Goal: Find specific page/section: Find specific page/section

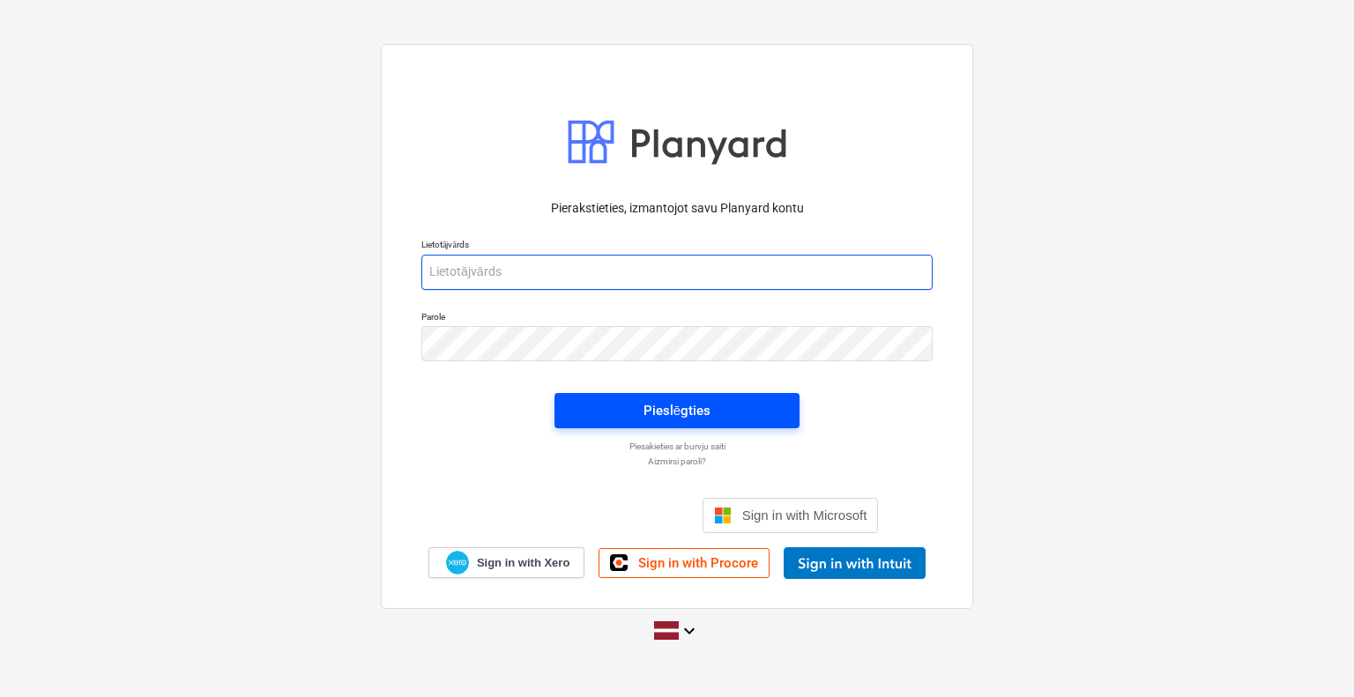
type input "[PERSON_NAME][EMAIL_ADDRESS][DOMAIN_NAME]"
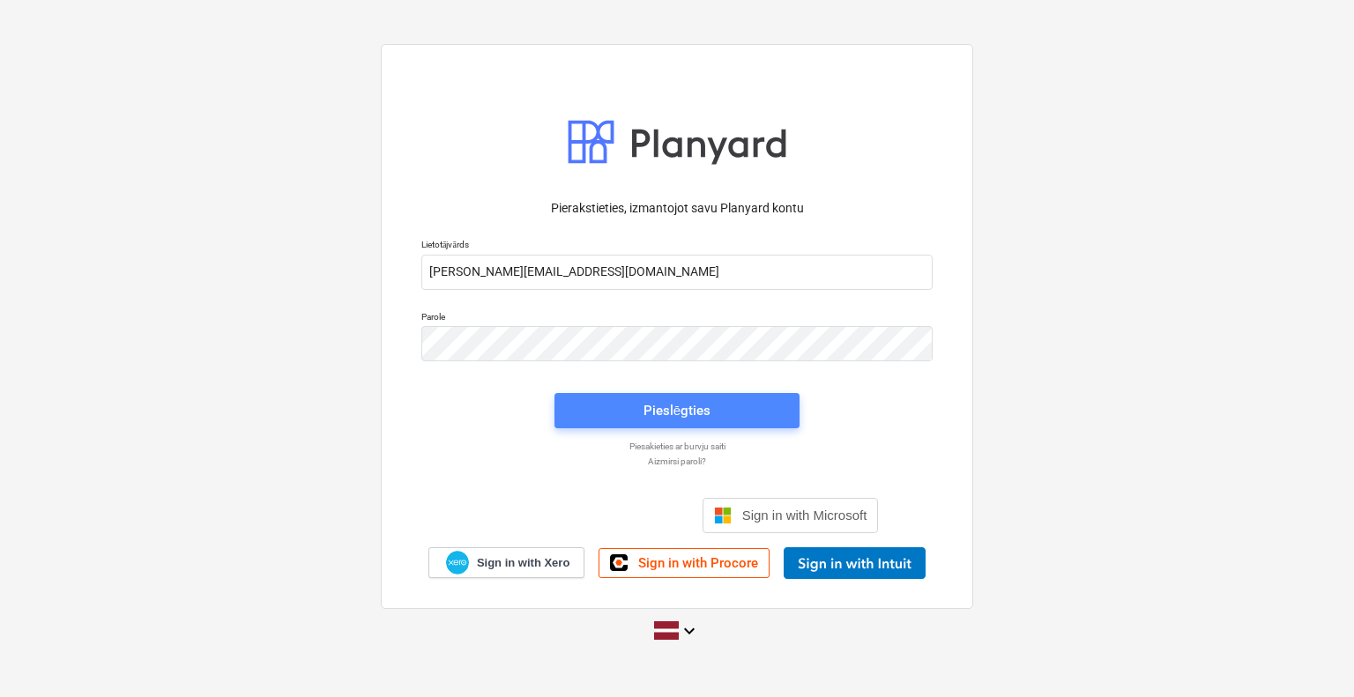
click at [635, 422] on button "Pieslēgties" at bounding box center [677, 410] width 245 height 35
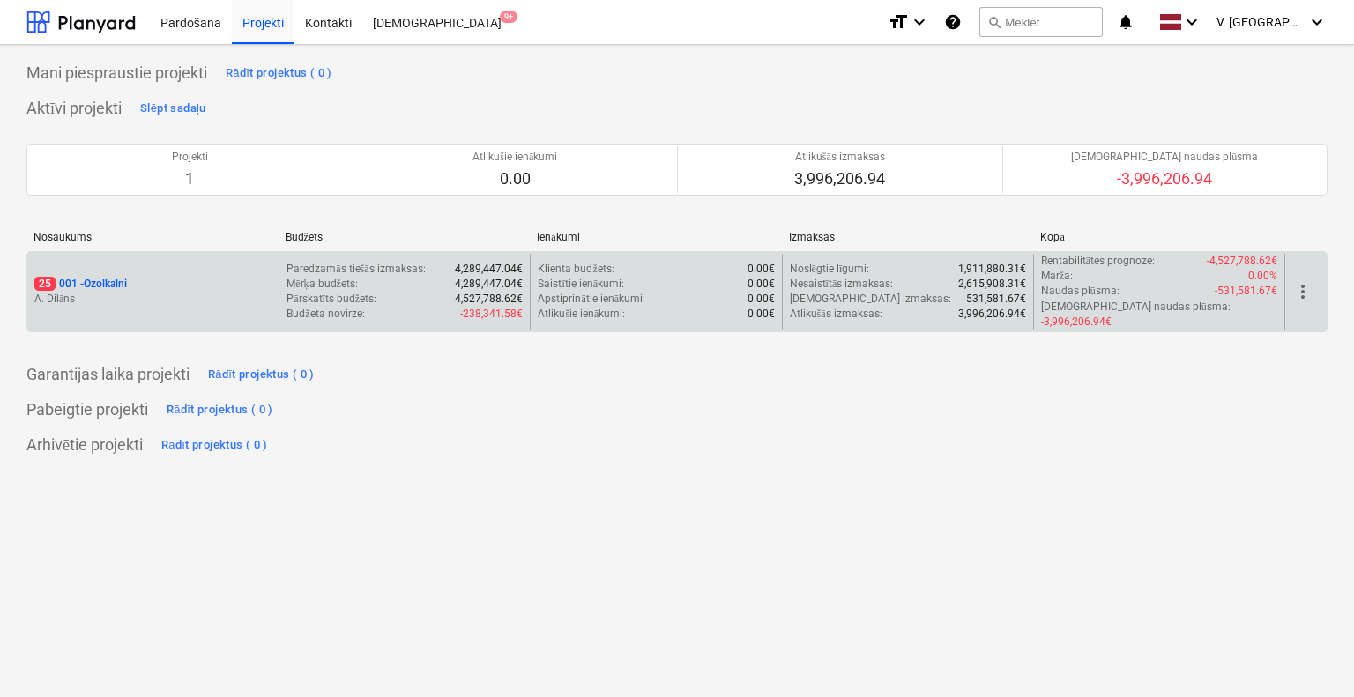
click at [231, 281] on div "25 001 - Ozolkalni" at bounding box center [152, 284] width 237 height 15
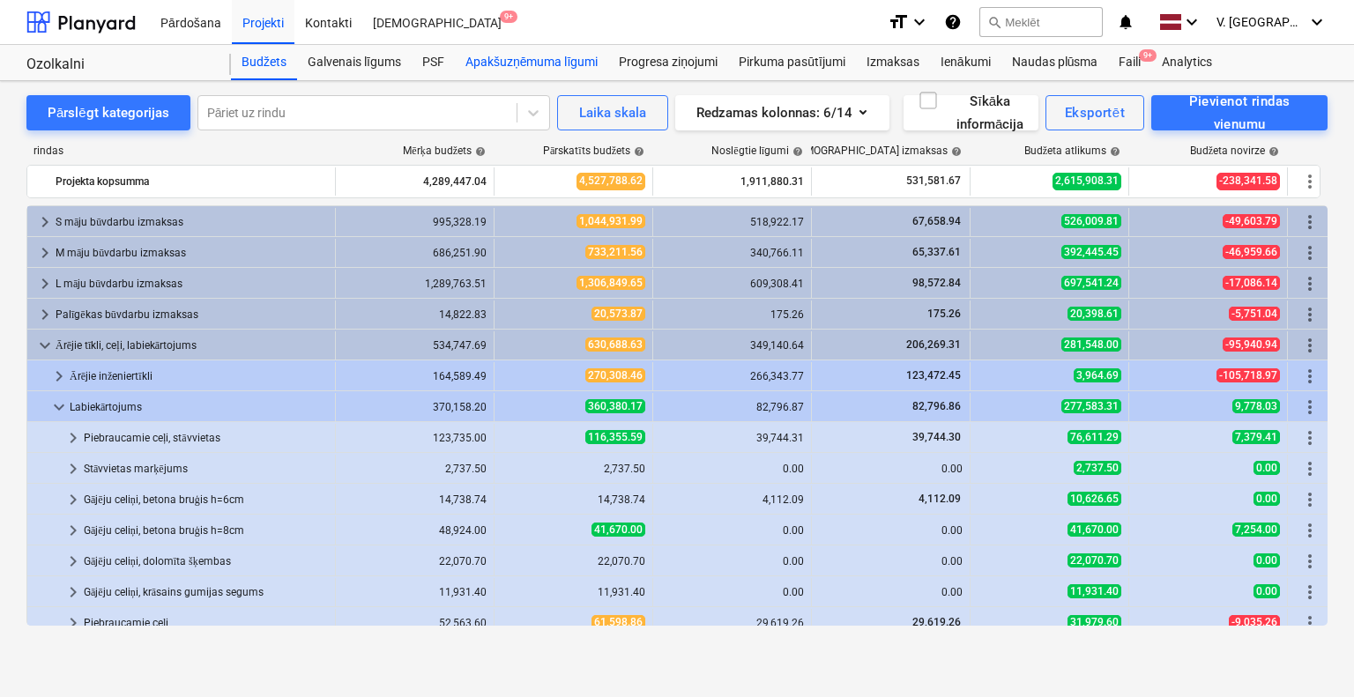
click at [547, 65] on div "Apakšuzņēmuma līgumi" at bounding box center [531, 62] width 153 height 35
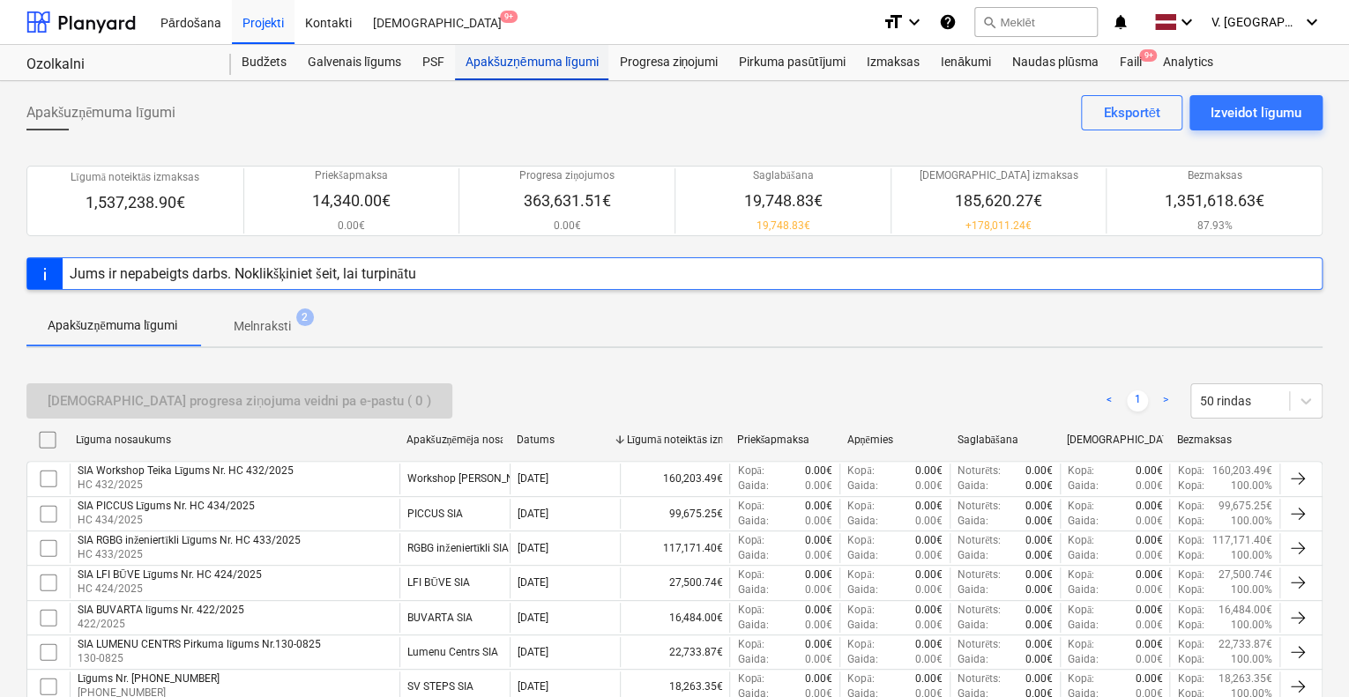
click at [577, 62] on div "Apakšuzņēmuma līgumi" at bounding box center [531, 62] width 153 height 35
click at [674, 63] on div "Progresa ziņojumi" at bounding box center [668, 62] width 120 height 35
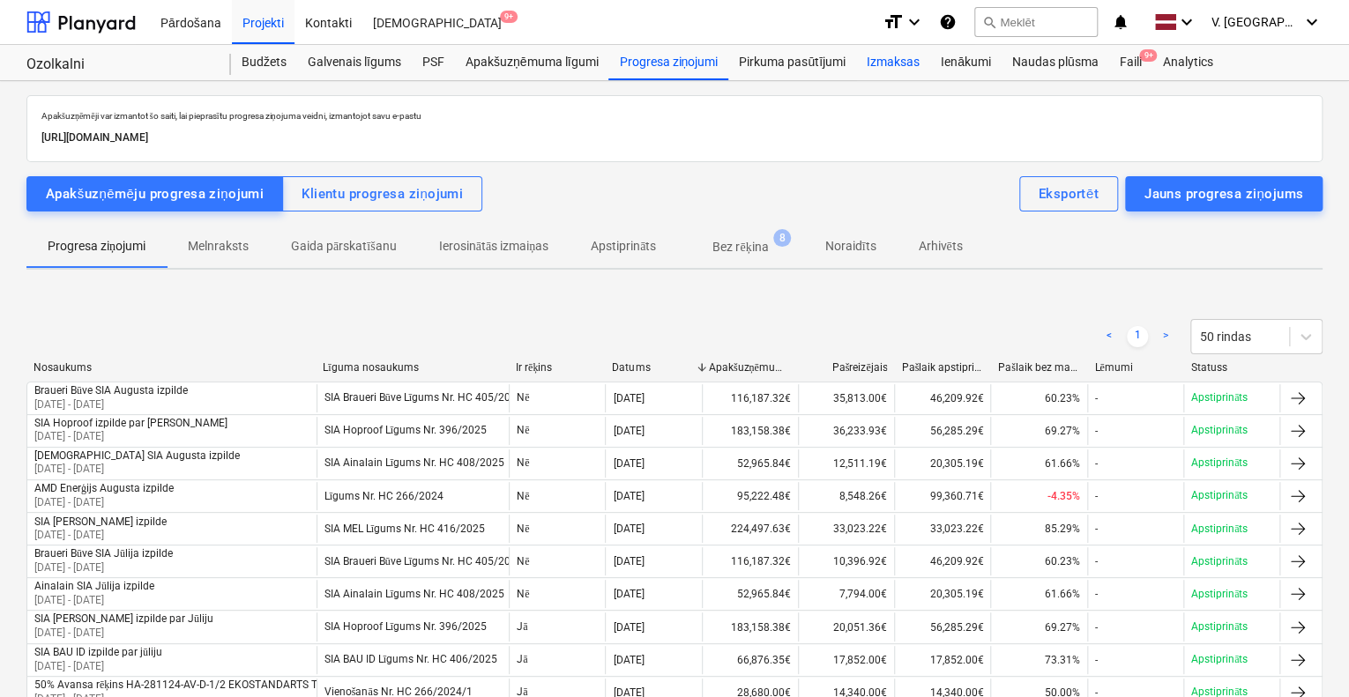
click at [905, 60] on div "Izmaksas" at bounding box center [893, 62] width 74 height 35
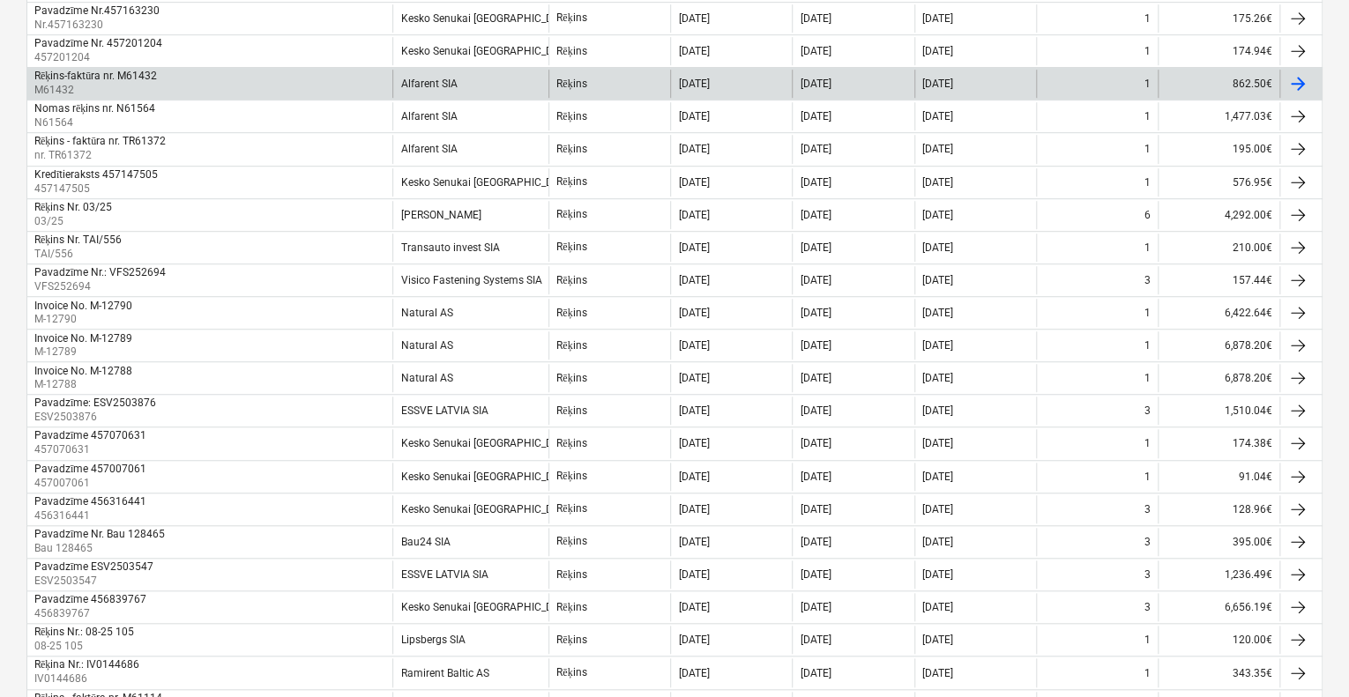
scroll to position [529, 0]
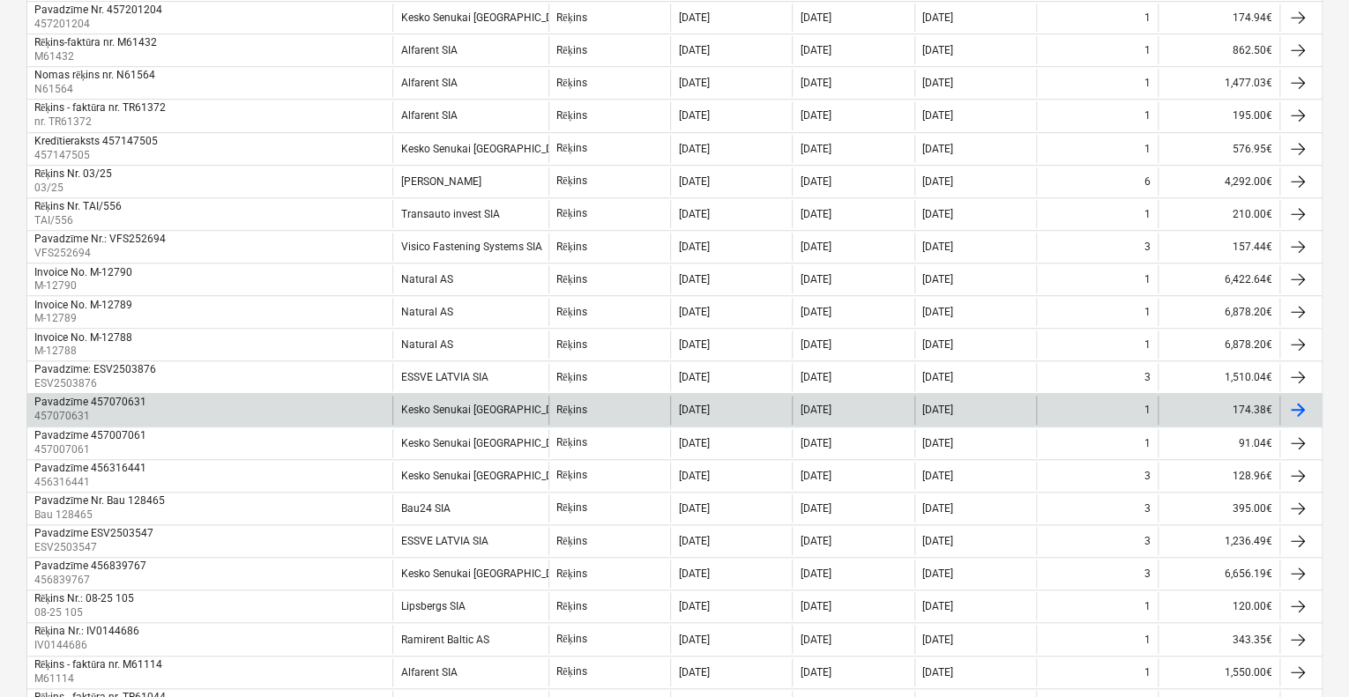
click at [461, 396] on div "Kesko Senukai [GEOGRAPHIC_DATA] AS" at bounding box center [470, 410] width 156 height 28
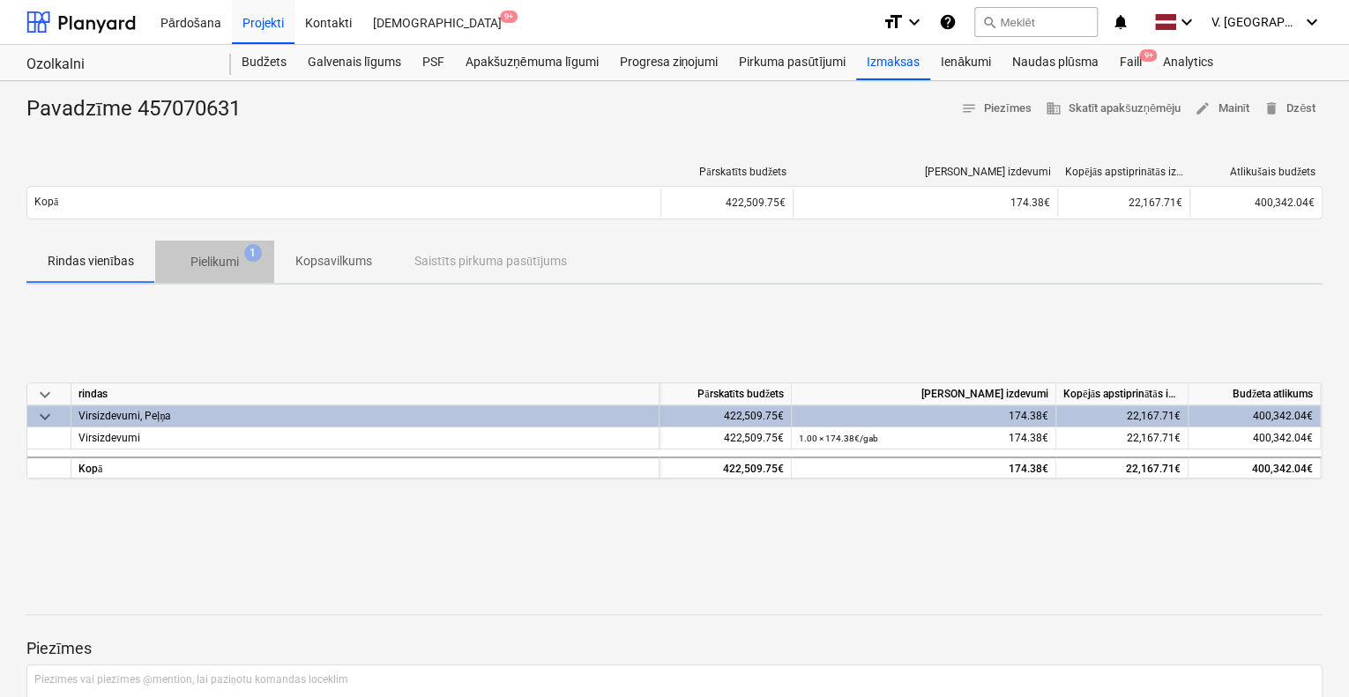
click at [243, 264] on span "Pielikumi 1" at bounding box center [214, 262] width 77 height 19
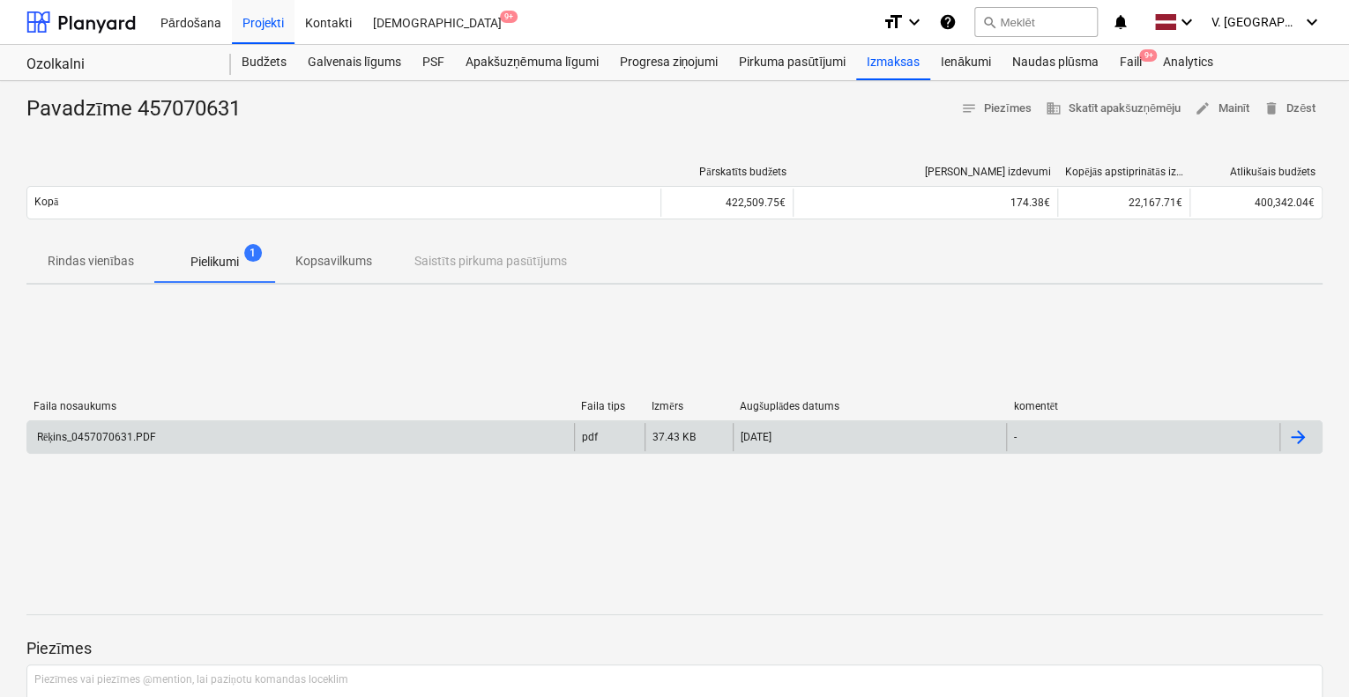
click at [271, 431] on div "Rēķins_0457070631.PDF" at bounding box center [300, 437] width 547 height 28
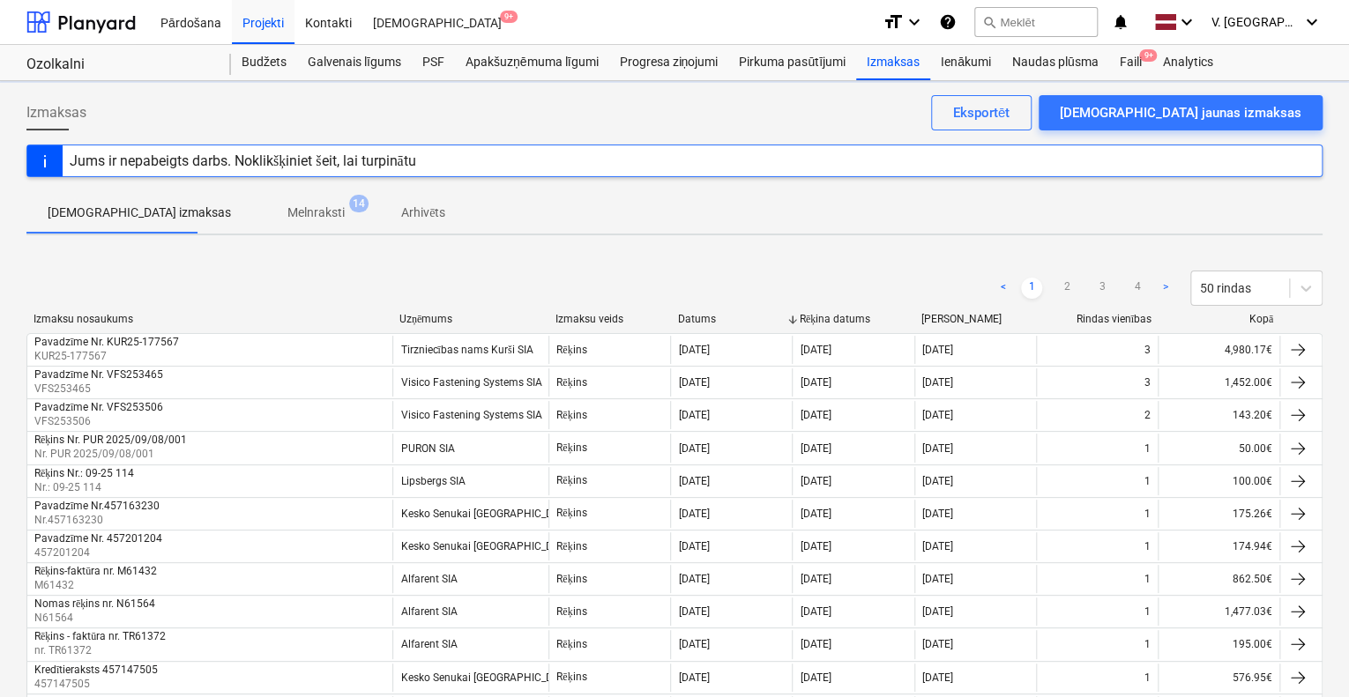
scroll to position [529, 0]
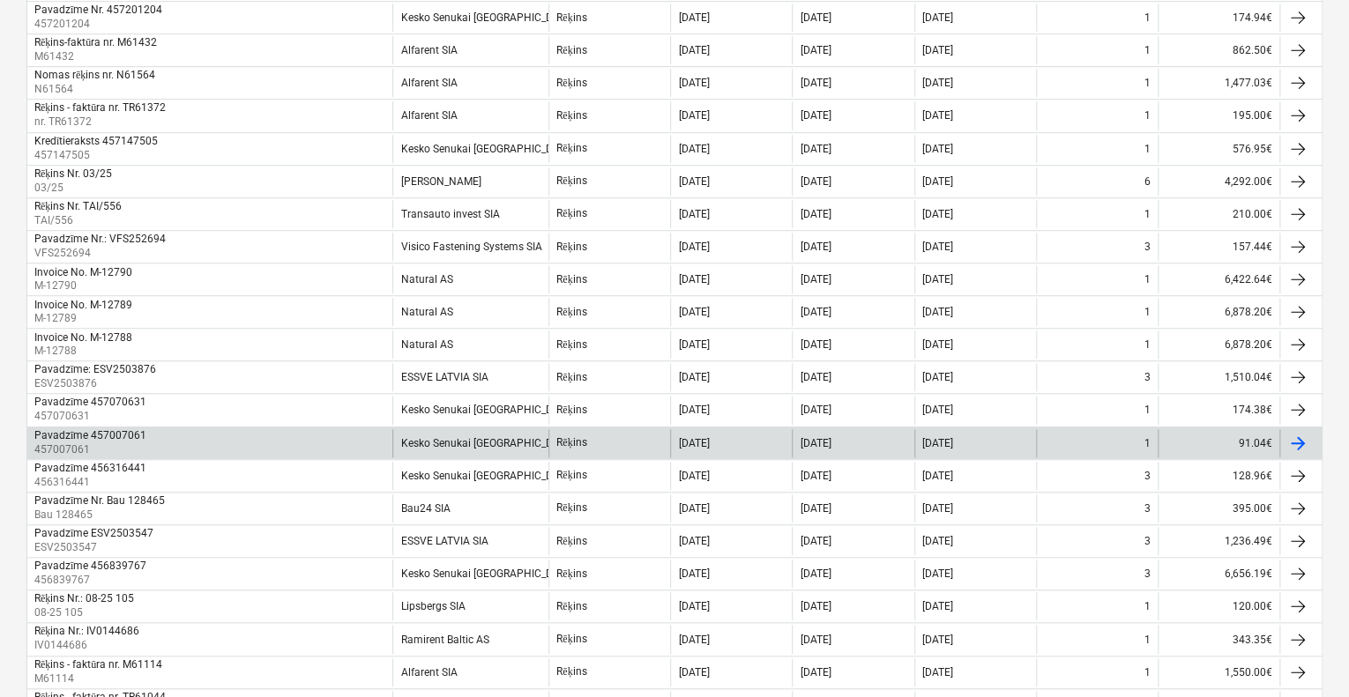
click at [339, 439] on div "Pavadzīme 457007061 457007061" at bounding box center [209, 443] width 365 height 28
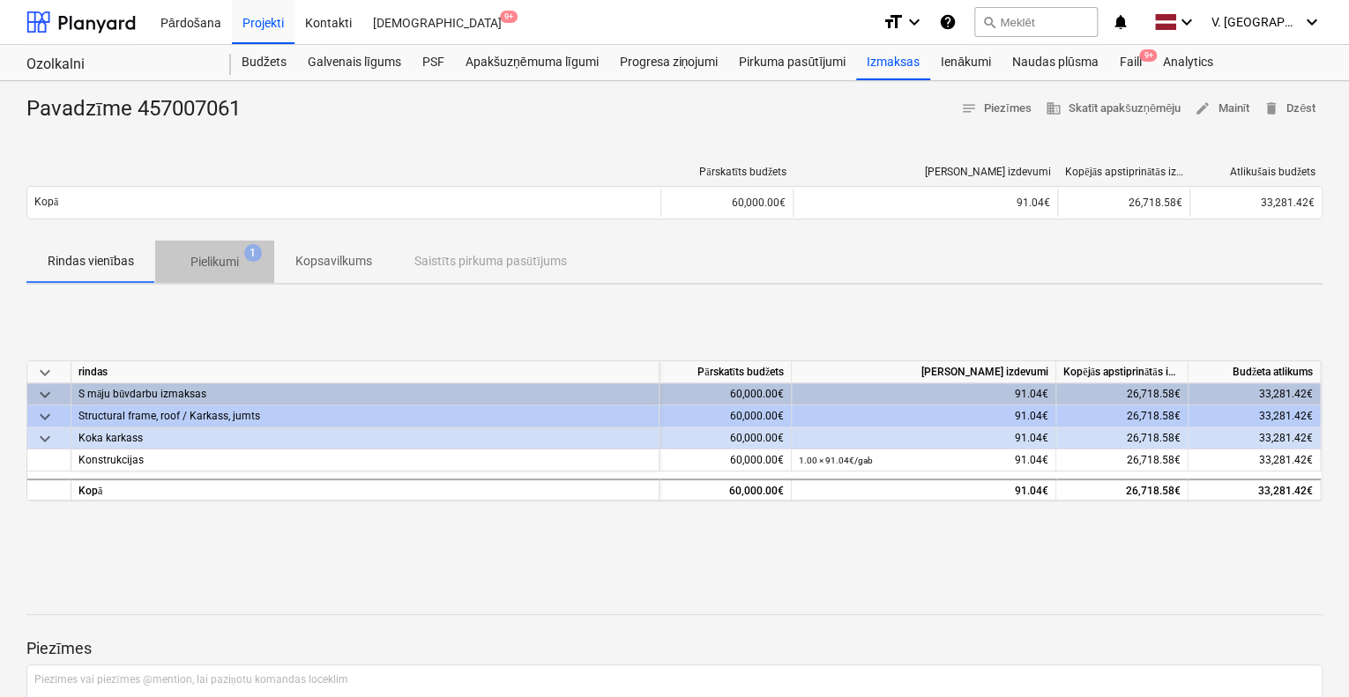
click at [199, 270] on p "Pielikumi" at bounding box center [214, 262] width 48 height 19
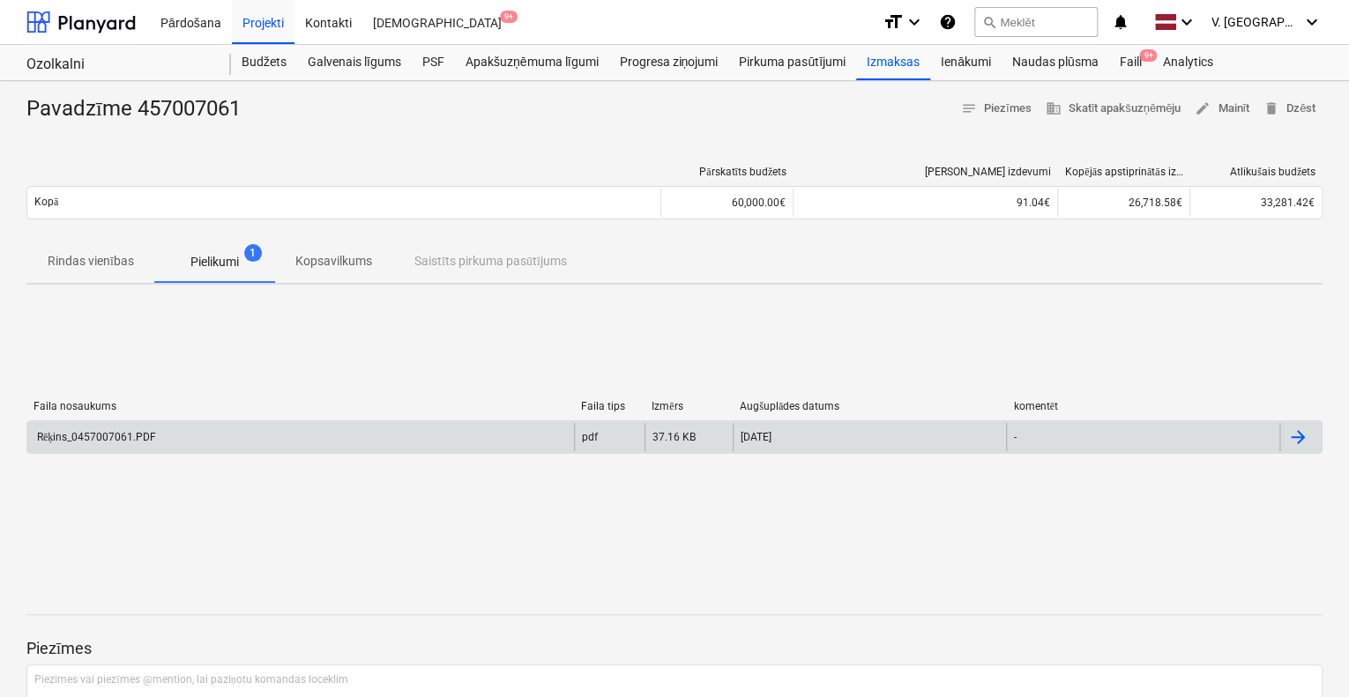
click at [261, 430] on div "Rēķins_0457007061.PDF" at bounding box center [300, 437] width 547 height 28
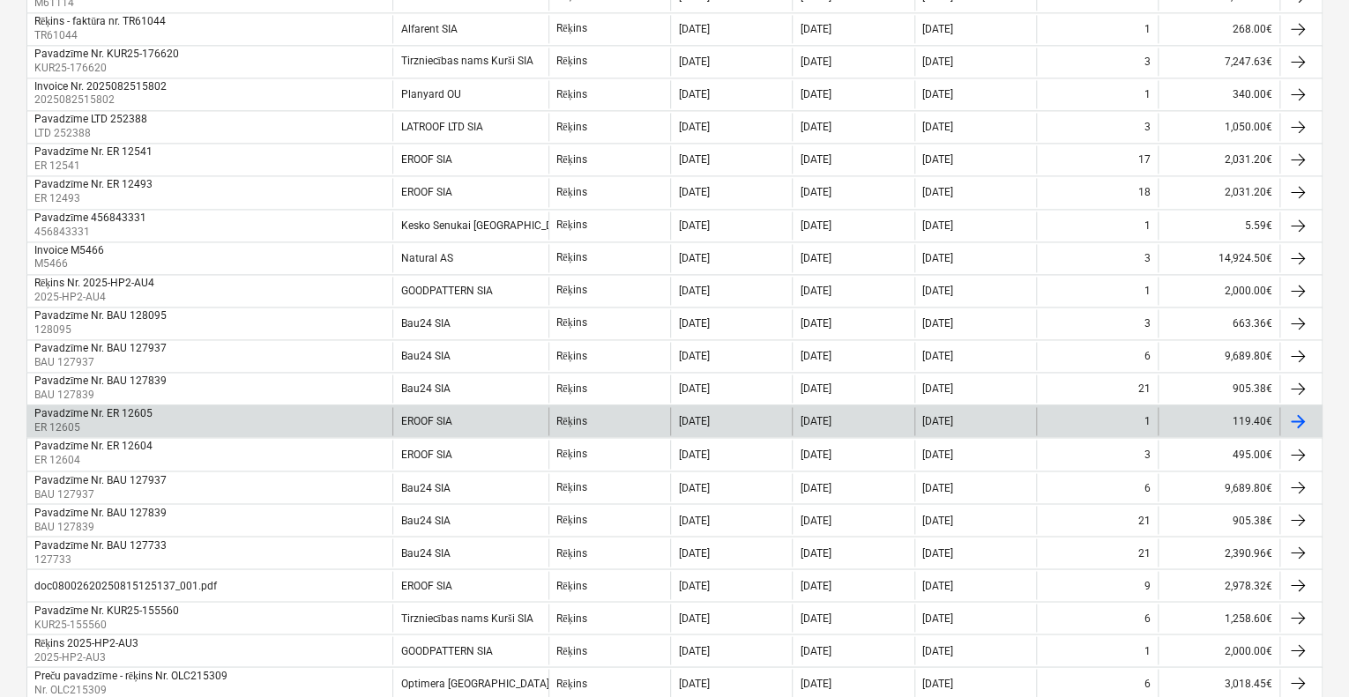
scroll to position [1322, 0]
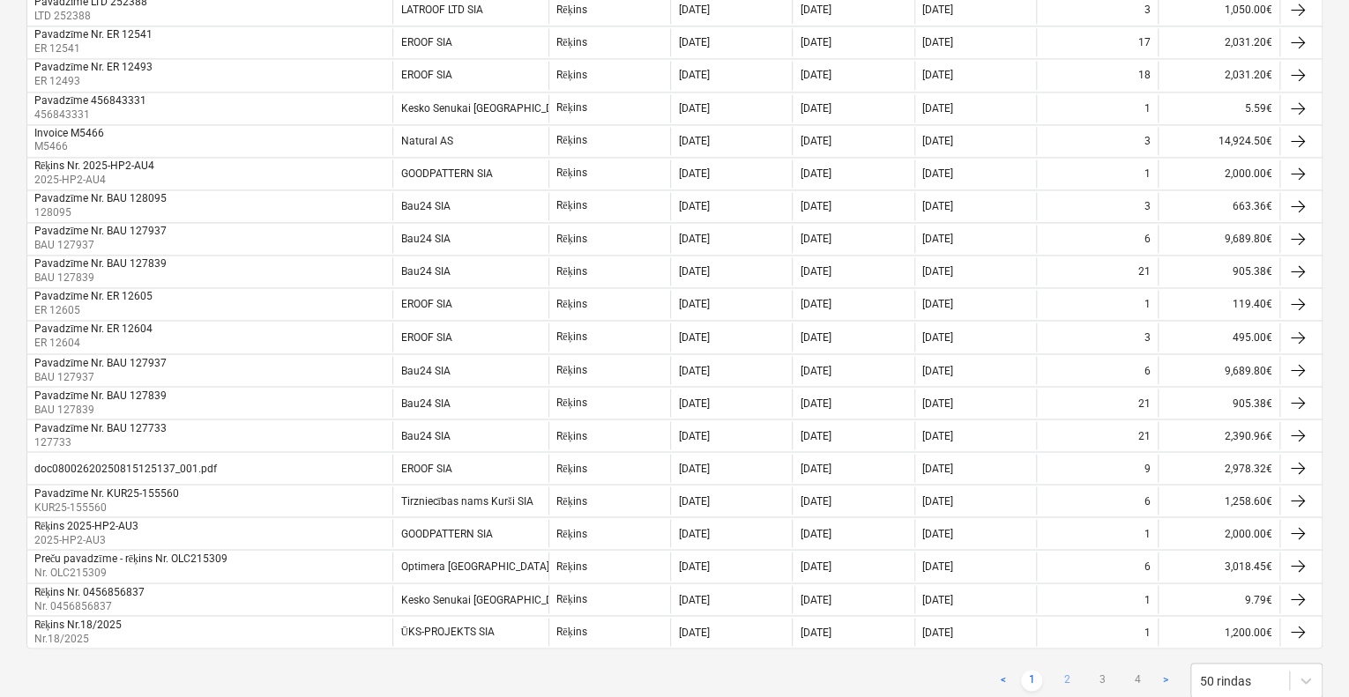
click at [1073, 670] on link "2" at bounding box center [1066, 680] width 21 height 21
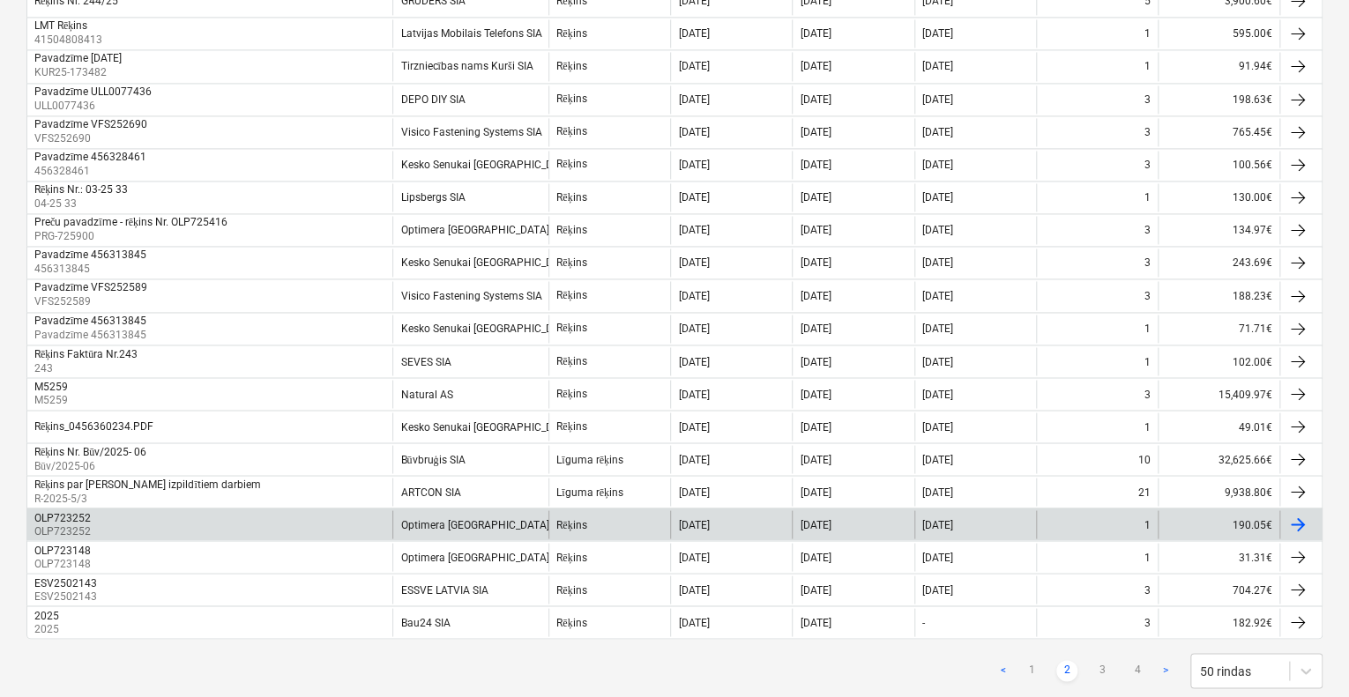
scroll to position [1356, 0]
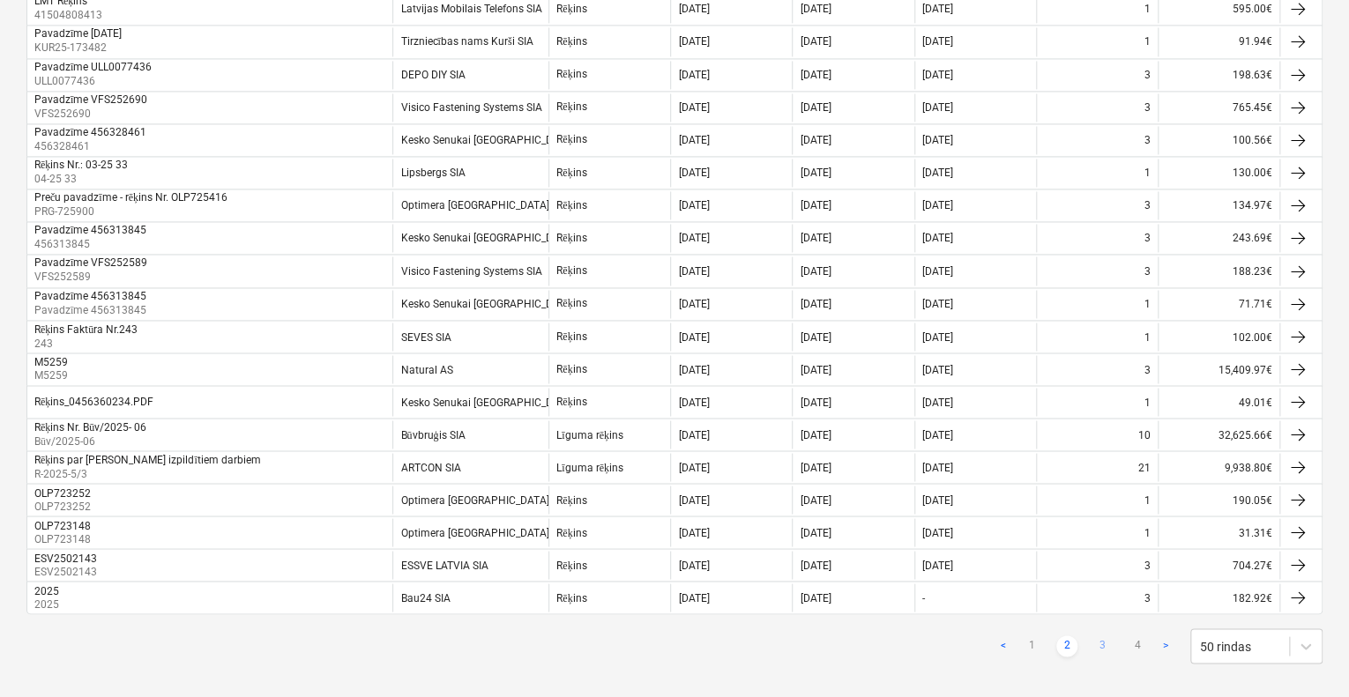
click at [1099, 636] on link "3" at bounding box center [1101, 646] width 21 height 21
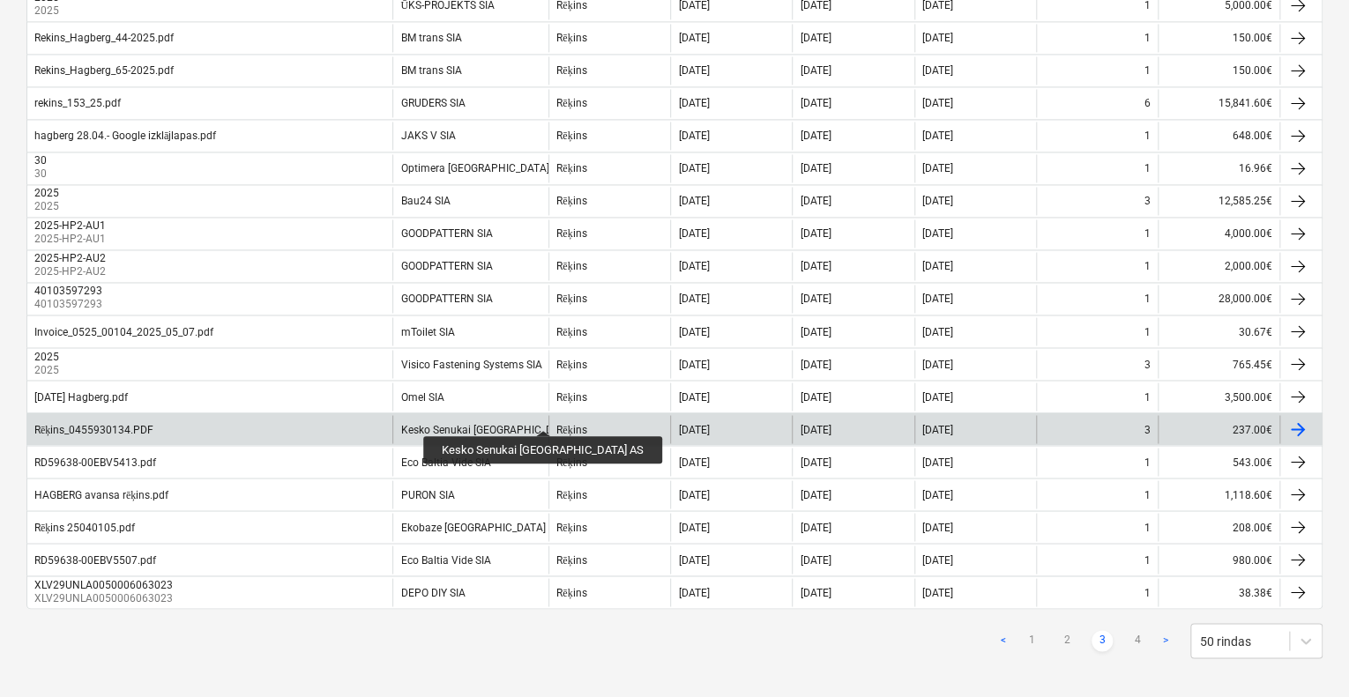
click at [504, 423] on div "Kesko Senukai [GEOGRAPHIC_DATA] AS" at bounding box center [495, 429] width 190 height 12
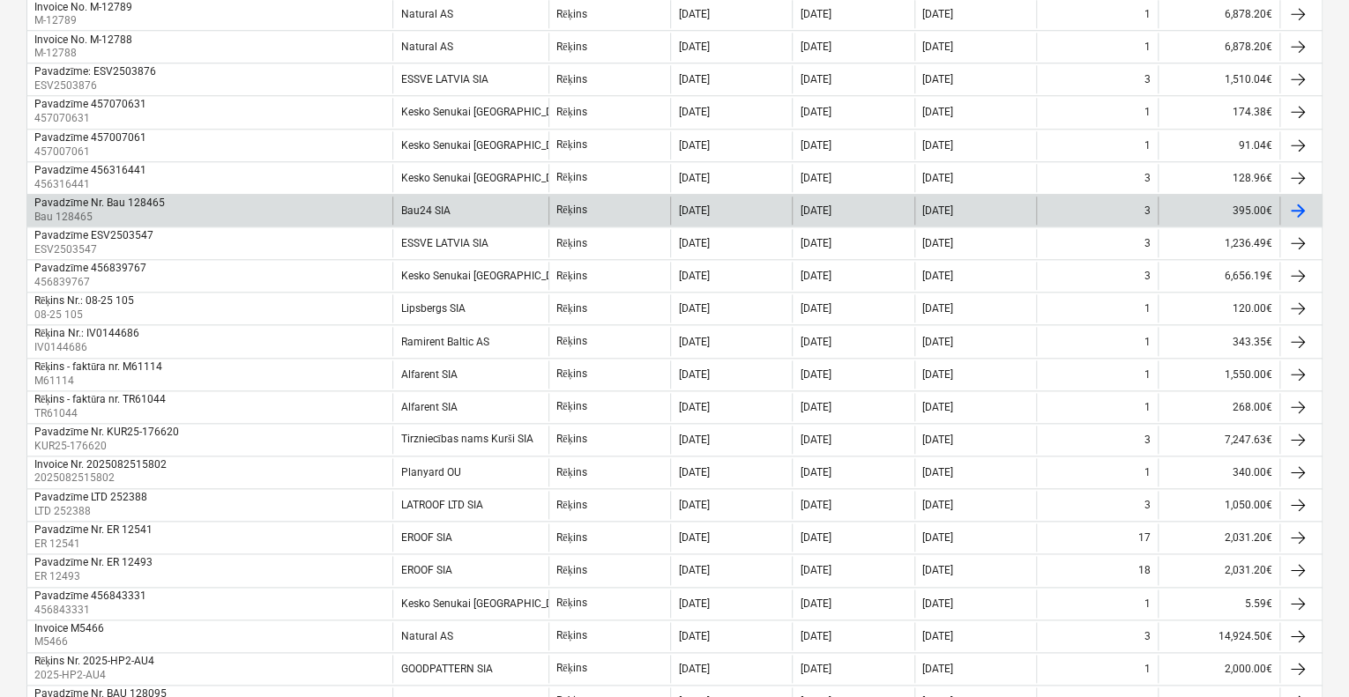
scroll to position [739, 0]
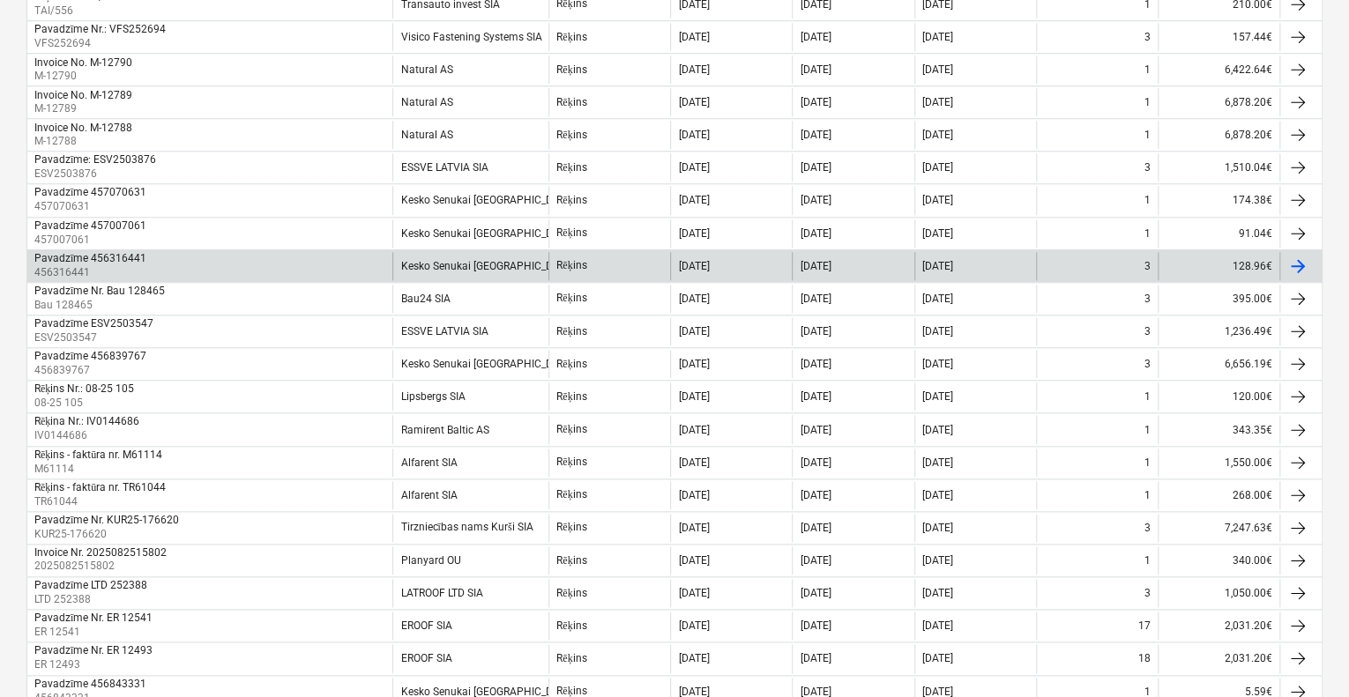
click at [505, 252] on div "Kesko Senukai [GEOGRAPHIC_DATA] AS" at bounding box center [470, 266] width 156 height 28
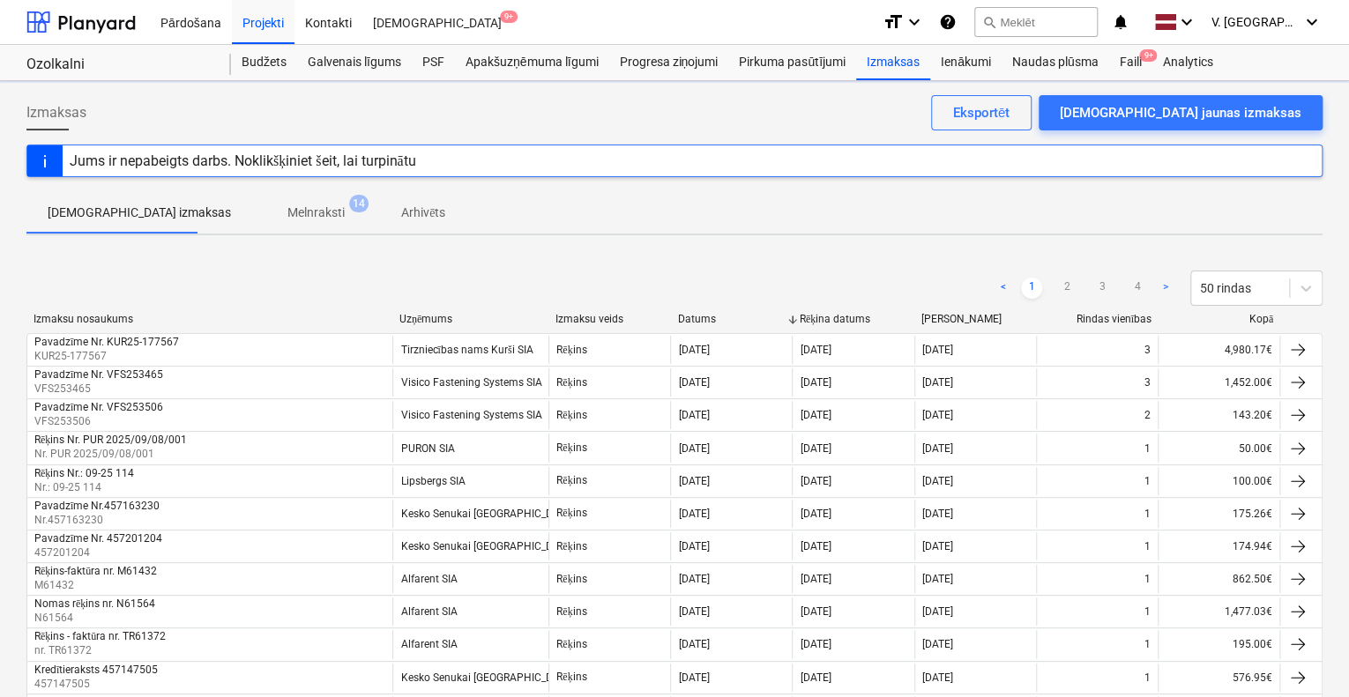
scroll to position [739, 0]
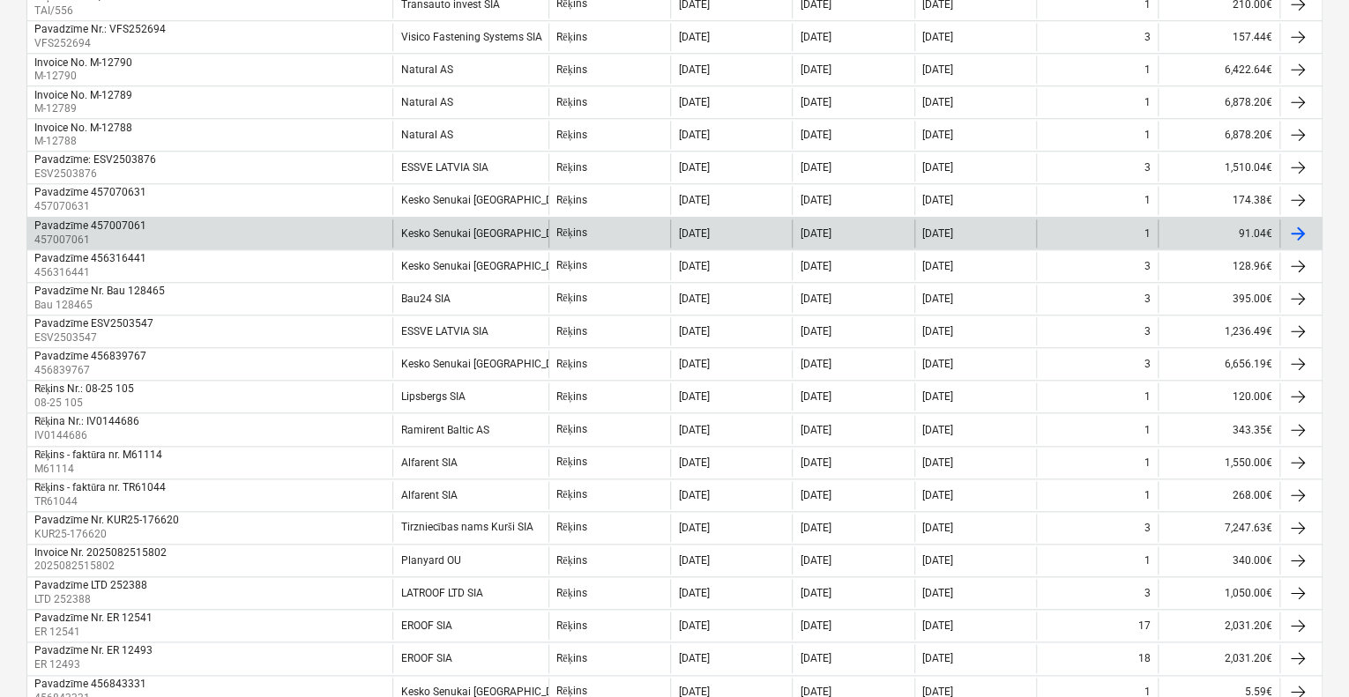
click at [485, 200] on div "Kesko Senukai [GEOGRAPHIC_DATA] AS" at bounding box center [470, 200] width 156 height 28
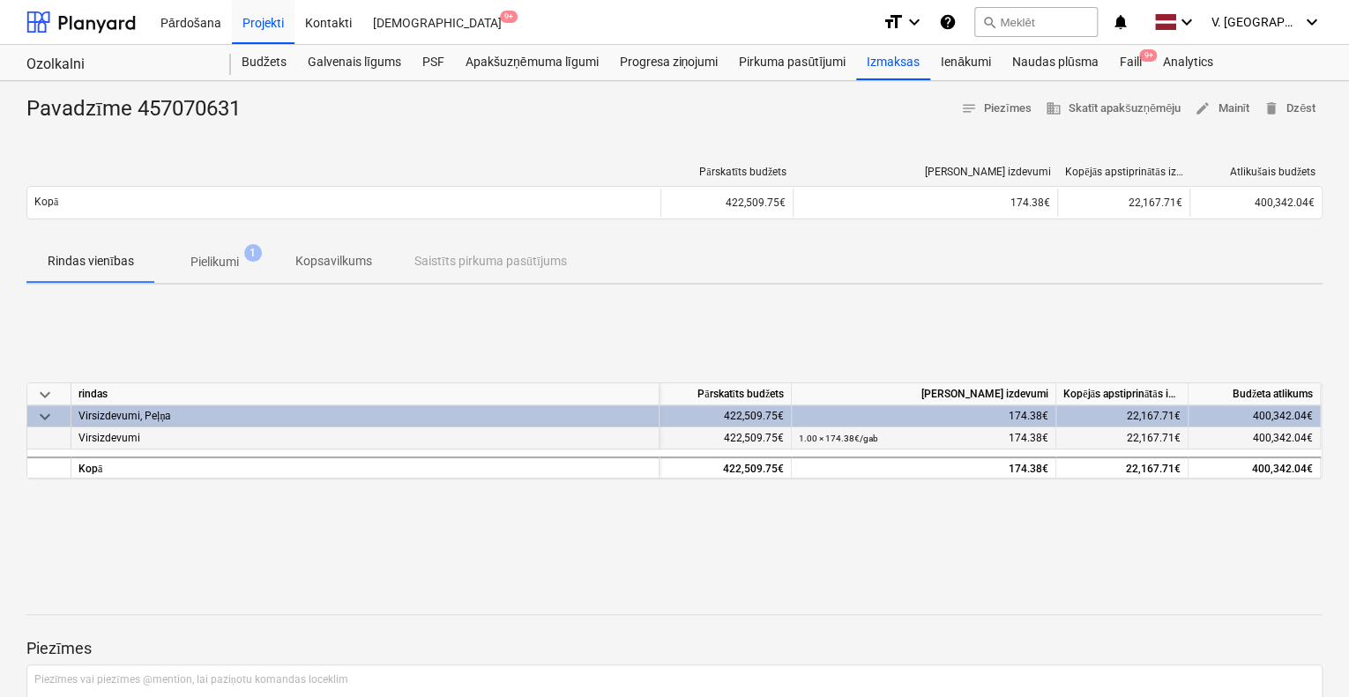
click at [389, 435] on div "Virsizdevumi" at bounding box center [365, 439] width 588 height 22
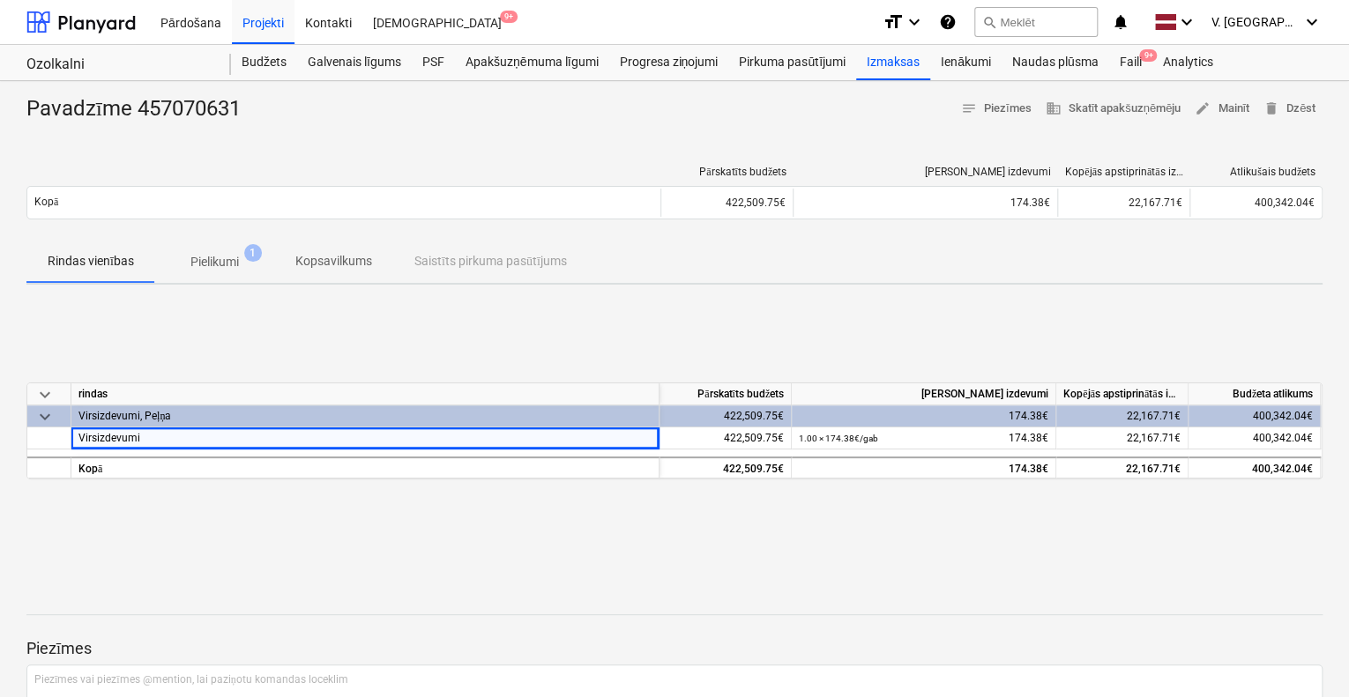
click at [473, 320] on div "keyboard_arrow_down rindas Pārskatīts budžets Kārtējie izdevumi Kopējās apstipr…" at bounding box center [674, 431] width 1296 height 264
click at [238, 254] on p "Pielikumi" at bounding box center [214, 262] width 48 height 19
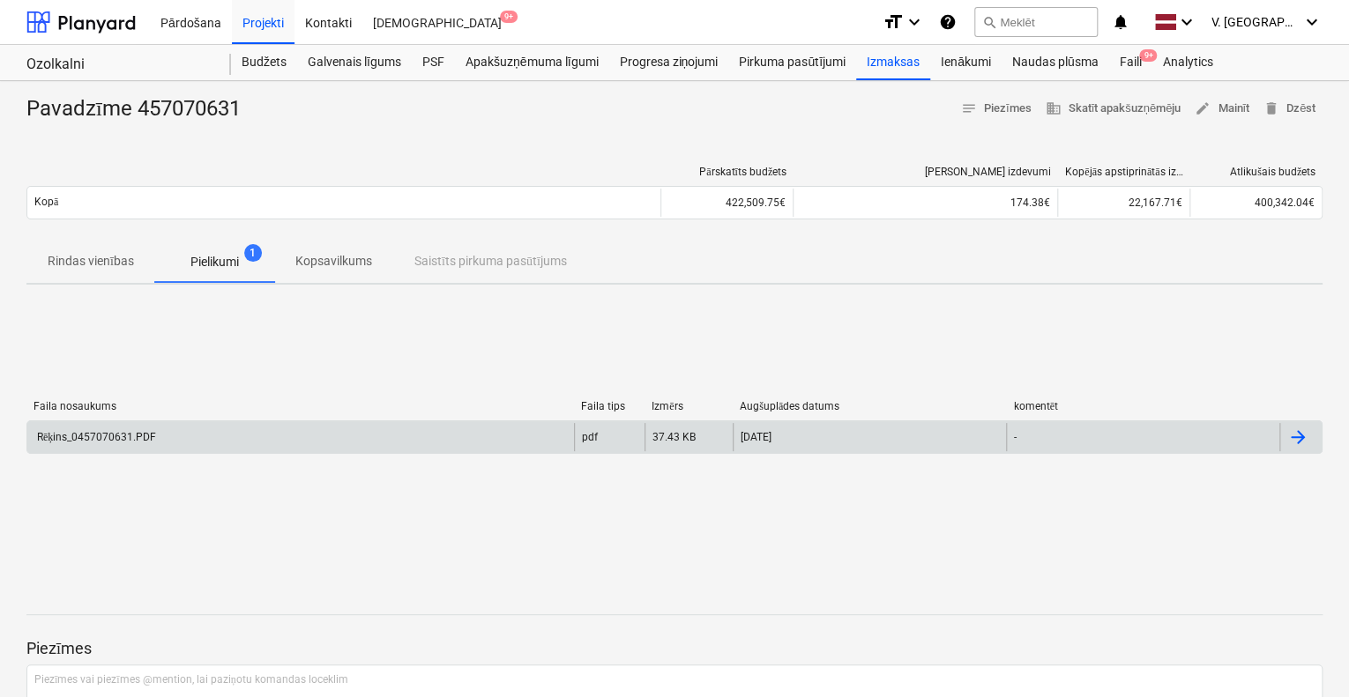
click at [272, 446] on div "Rēķins_0457070631.PDF" at bounding box center [300, 437] width 547 height 28
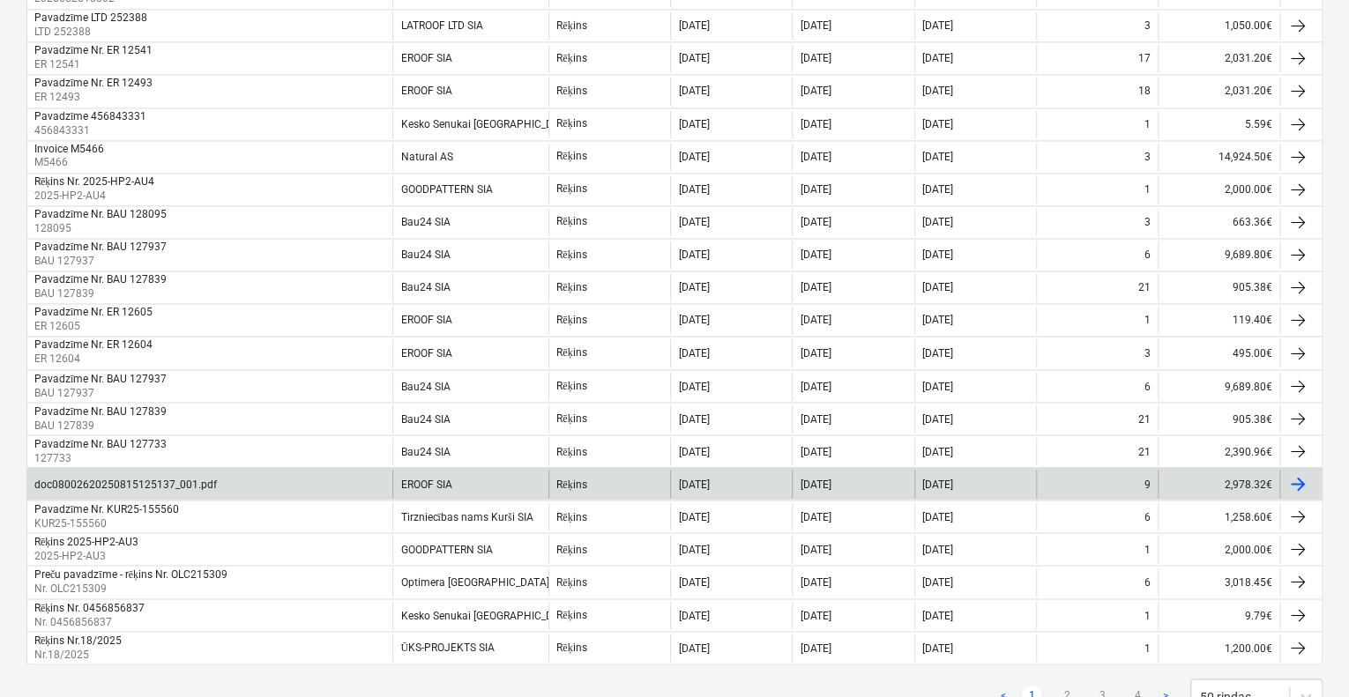
scroll to position [1356, 0]
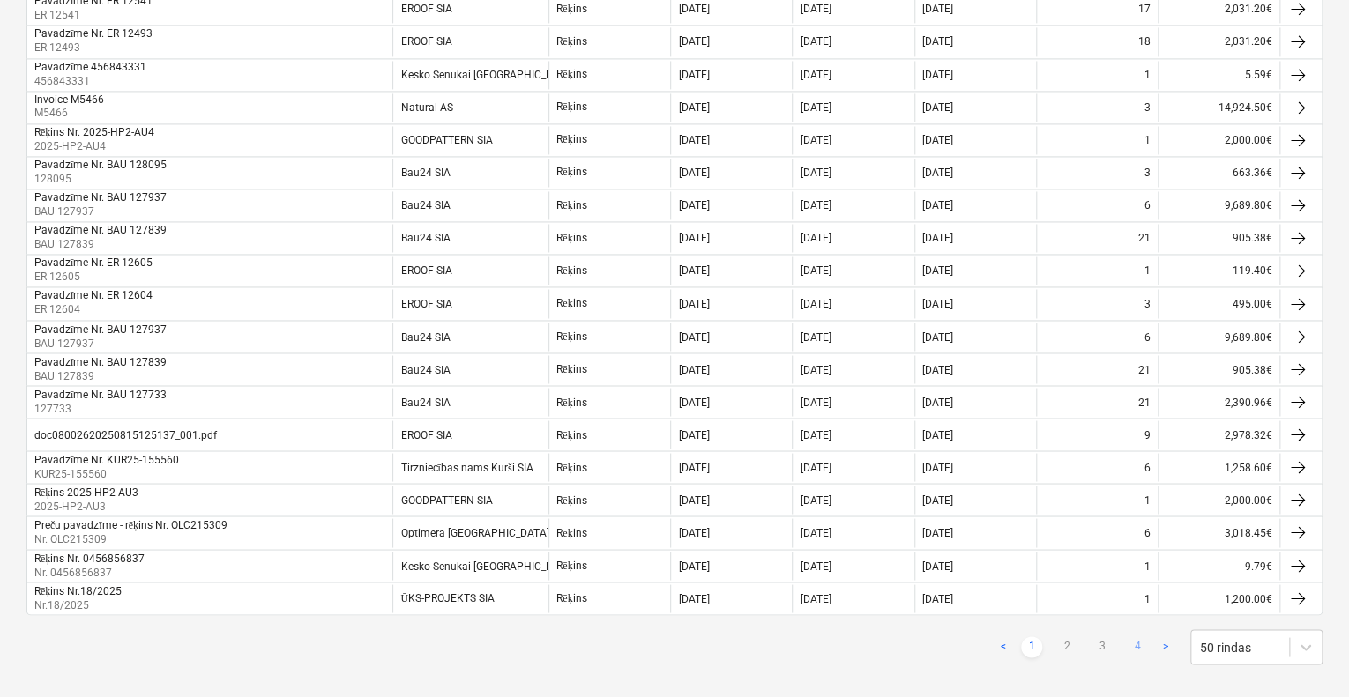
click at [1139, 636] on link "4" at bounding box center [1137, 646] width 21 height 21
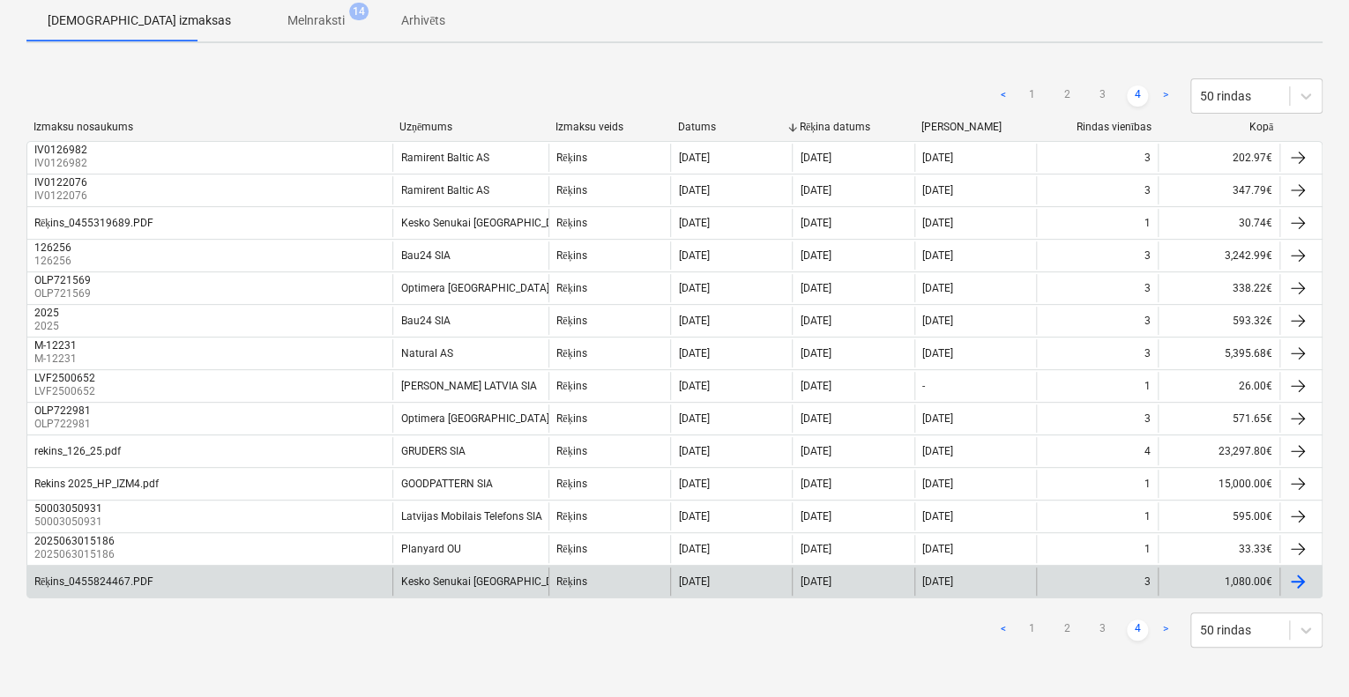
scroll to position [188, 0]
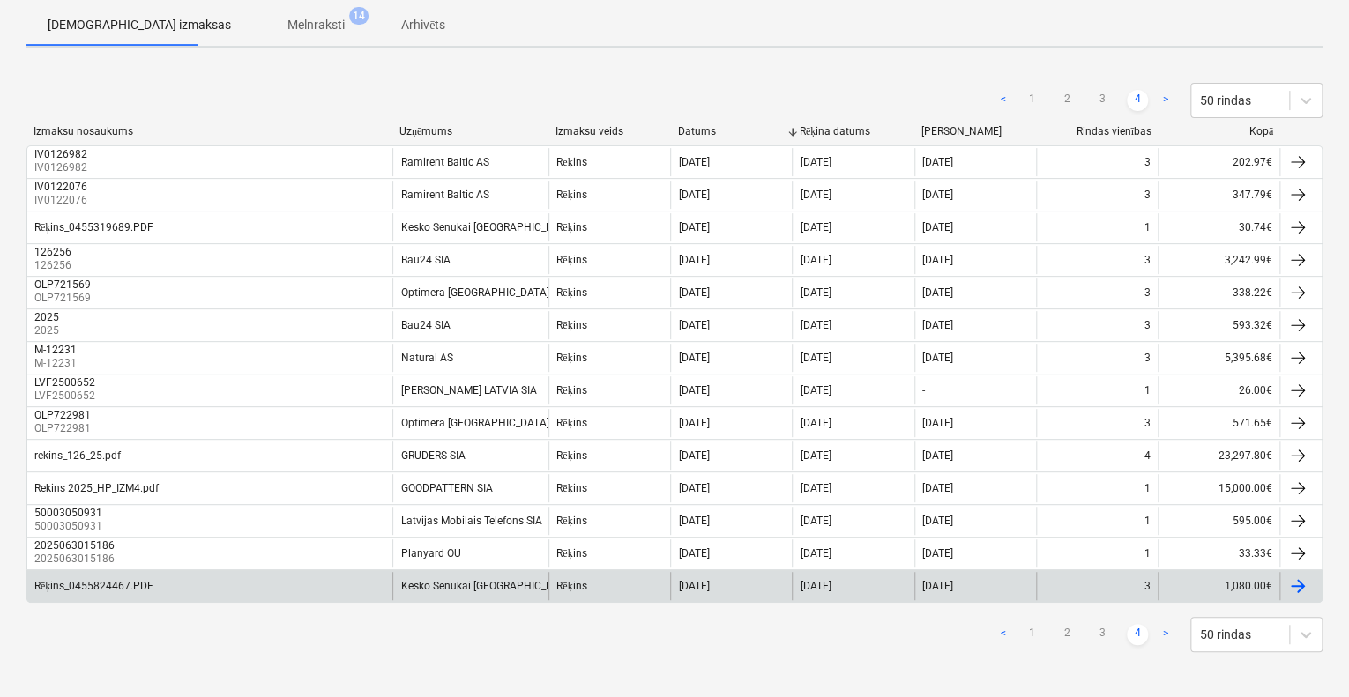
click at [617, 582] on div "Rēķins" at bounding box center [609, 586] width 122 height 28
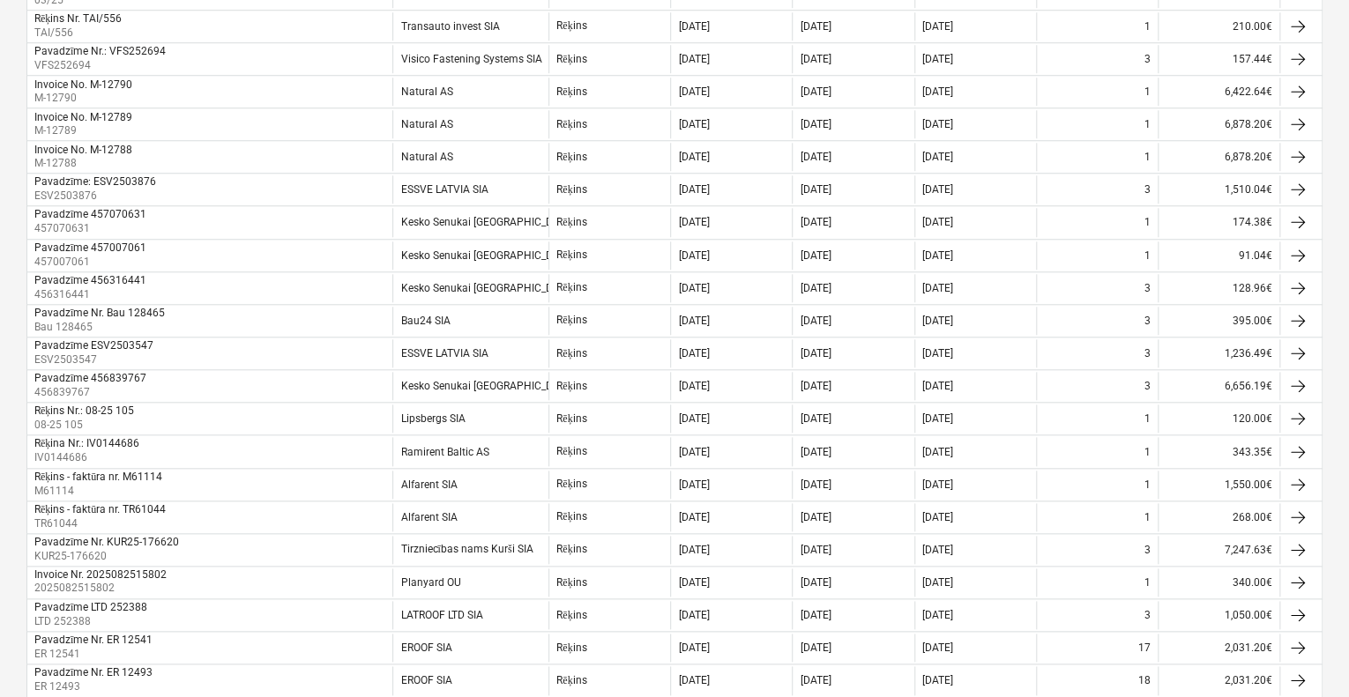
scroll to position [1356, 0]
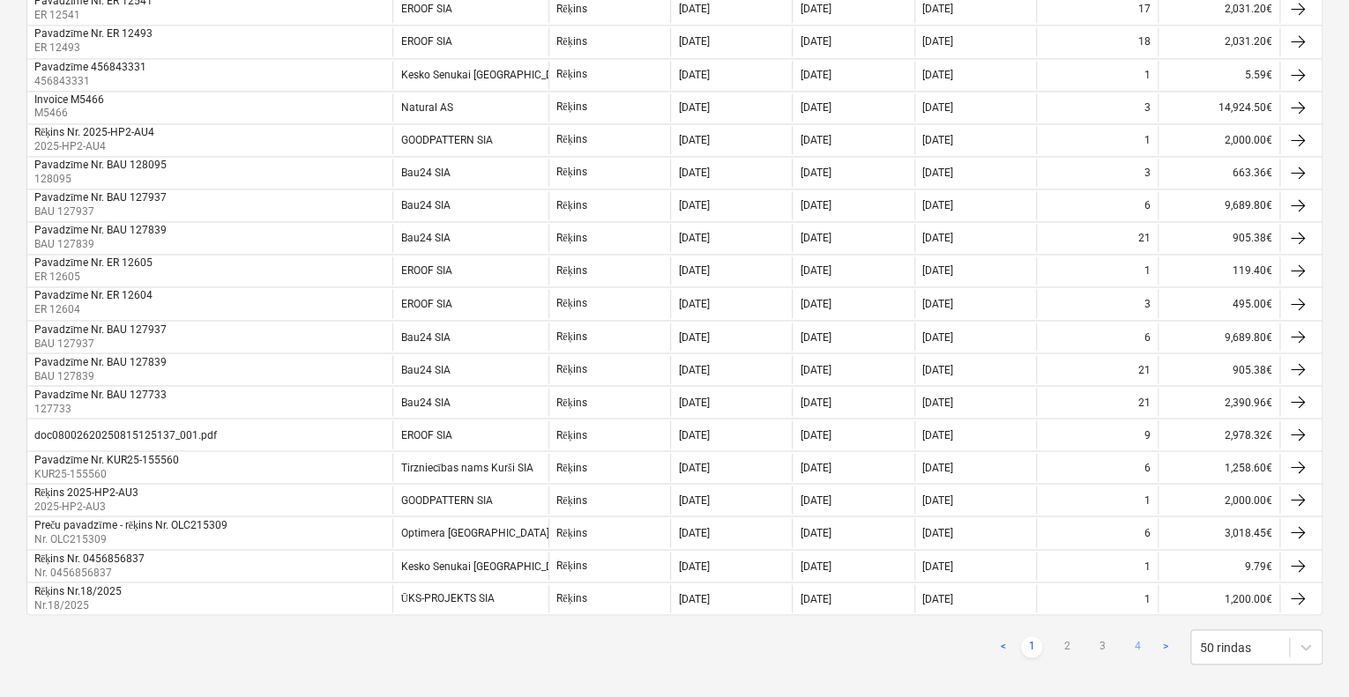
click at [1136, 636] on link "4" at bounding box center [1137, 646] width 21 height 21
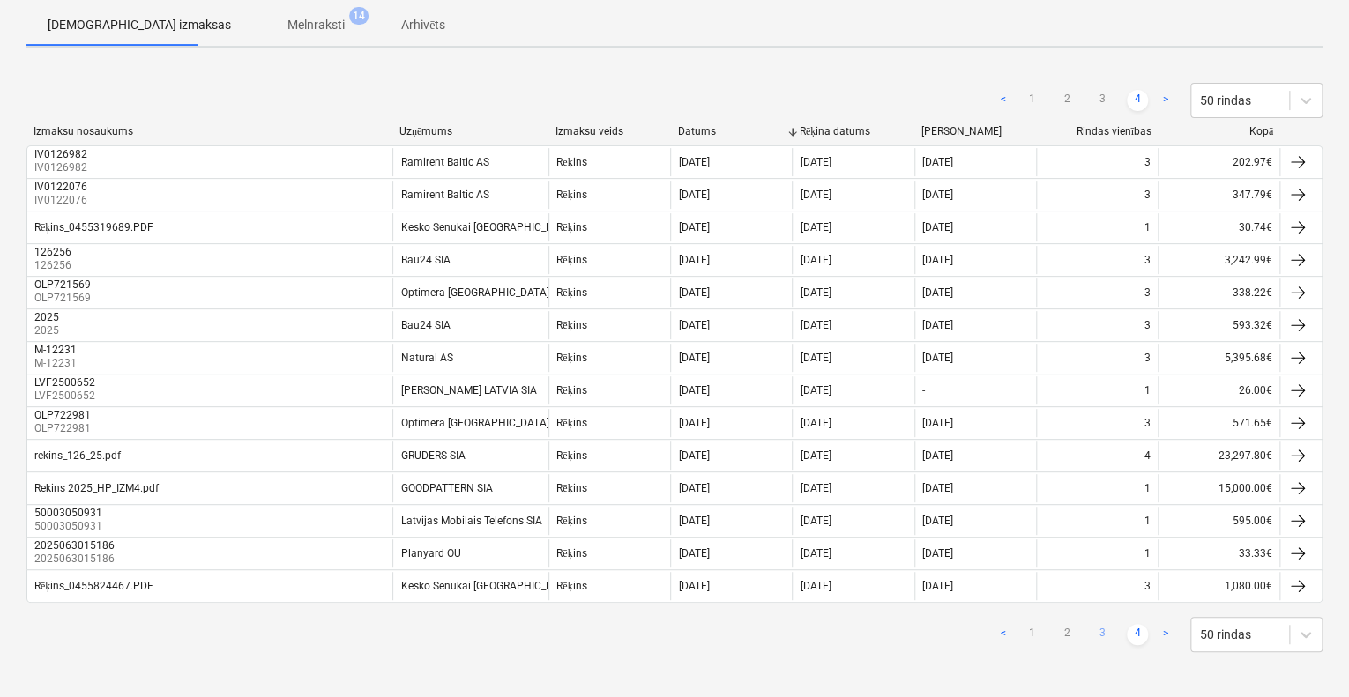
click at [1102, 627] on link "3" at bounding box center [1101, 634] width 21 height 21
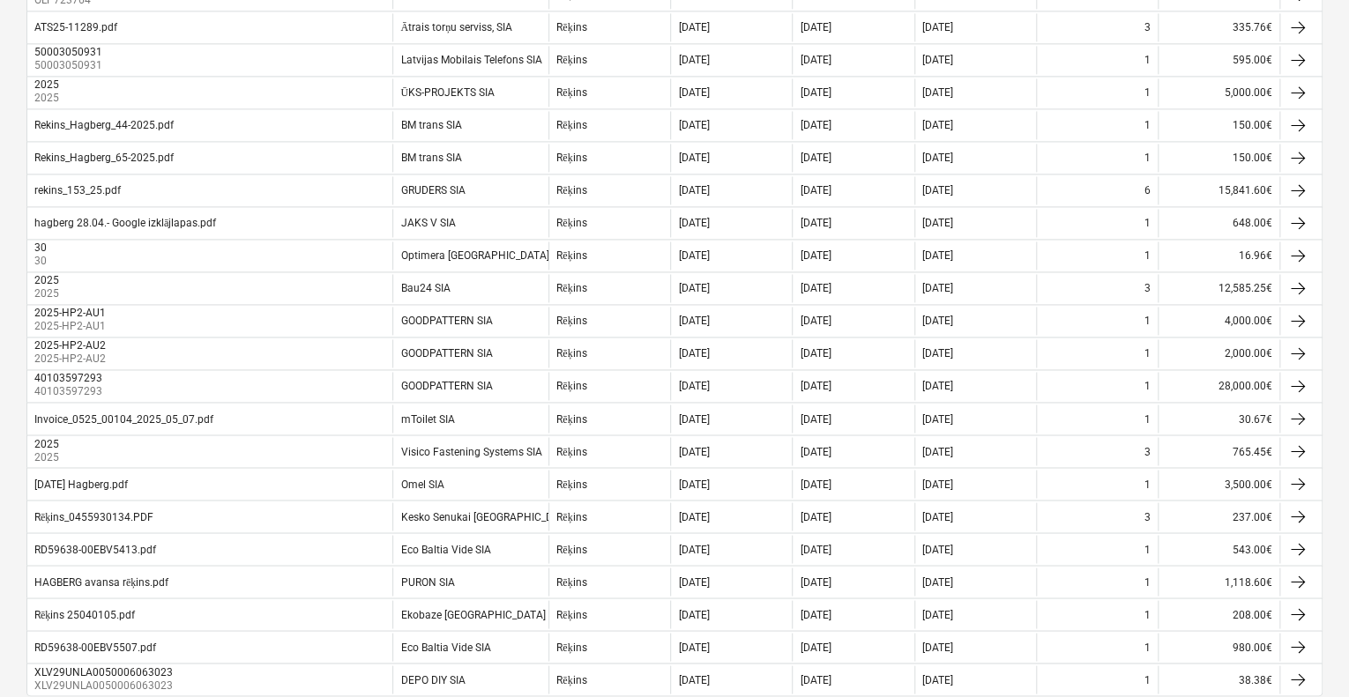
scroll to position [1356, 0]
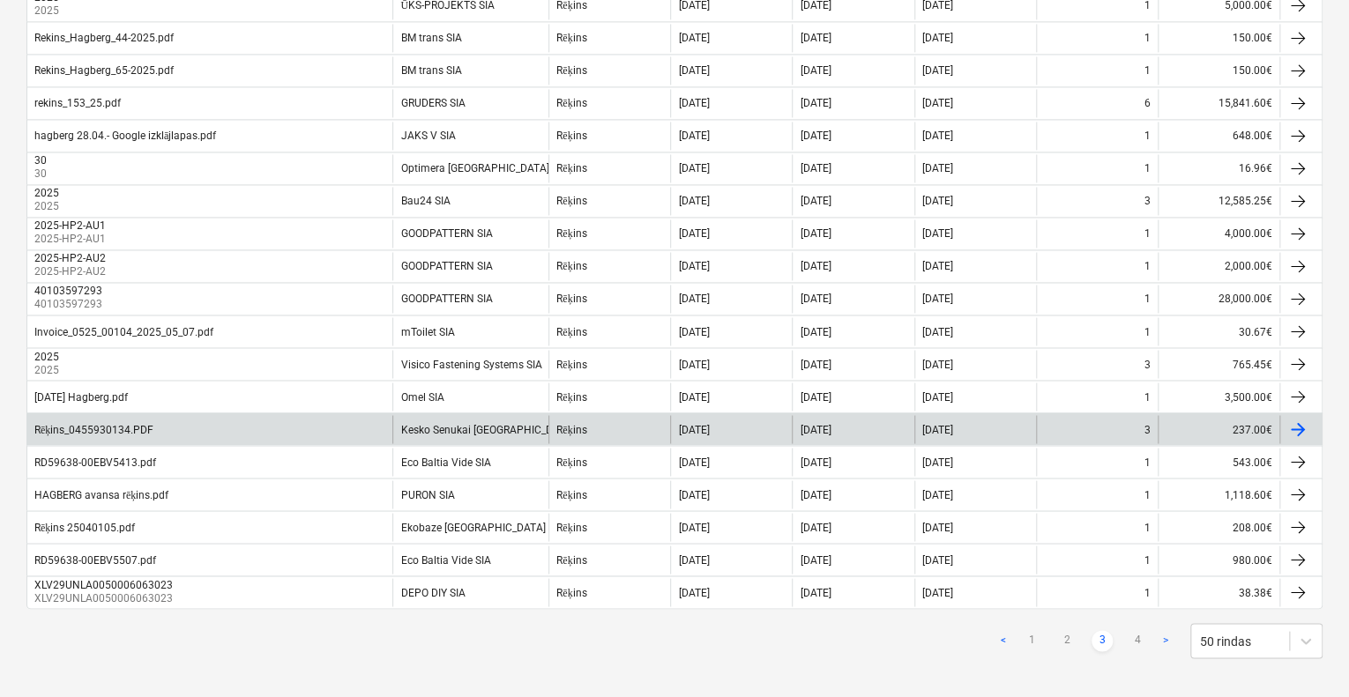
click at [651, 416] on div "Rēķins" at bounding box center [609, 429] width 122 height 28
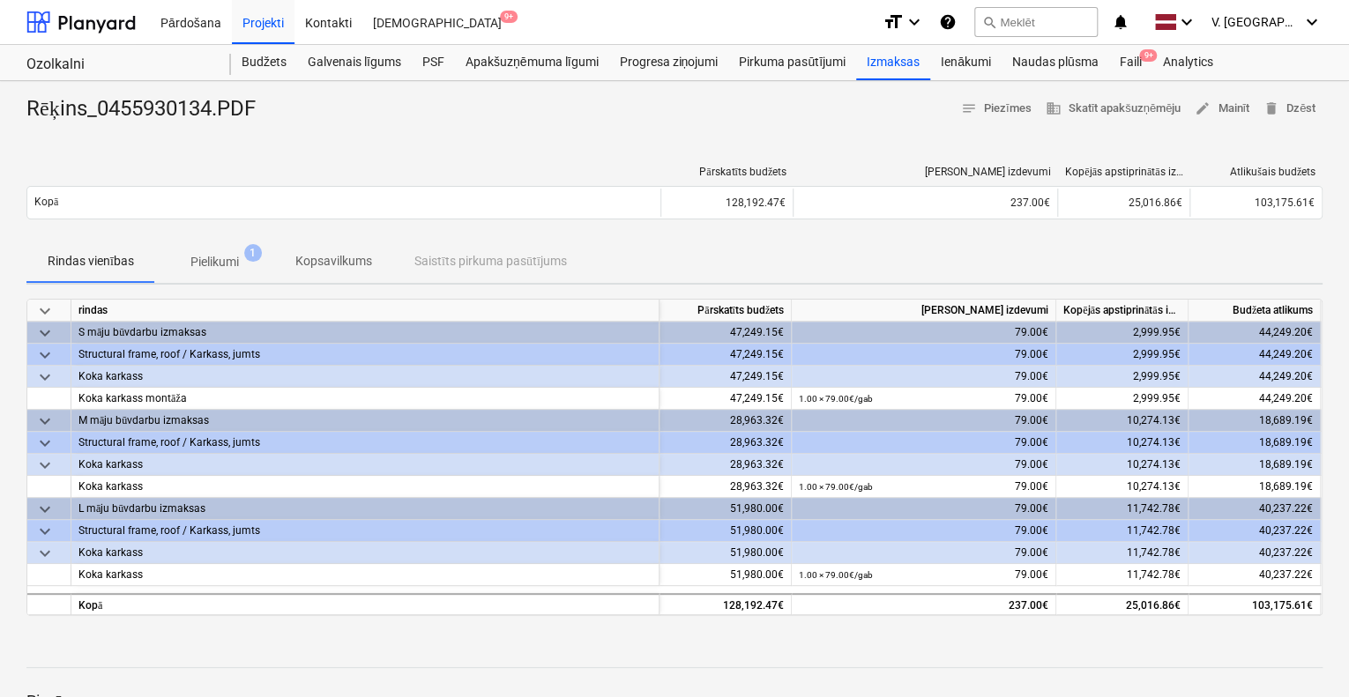
click at [238, 253] on p "Pielikumi" at bounding box center [214, 262] width 48 height 19
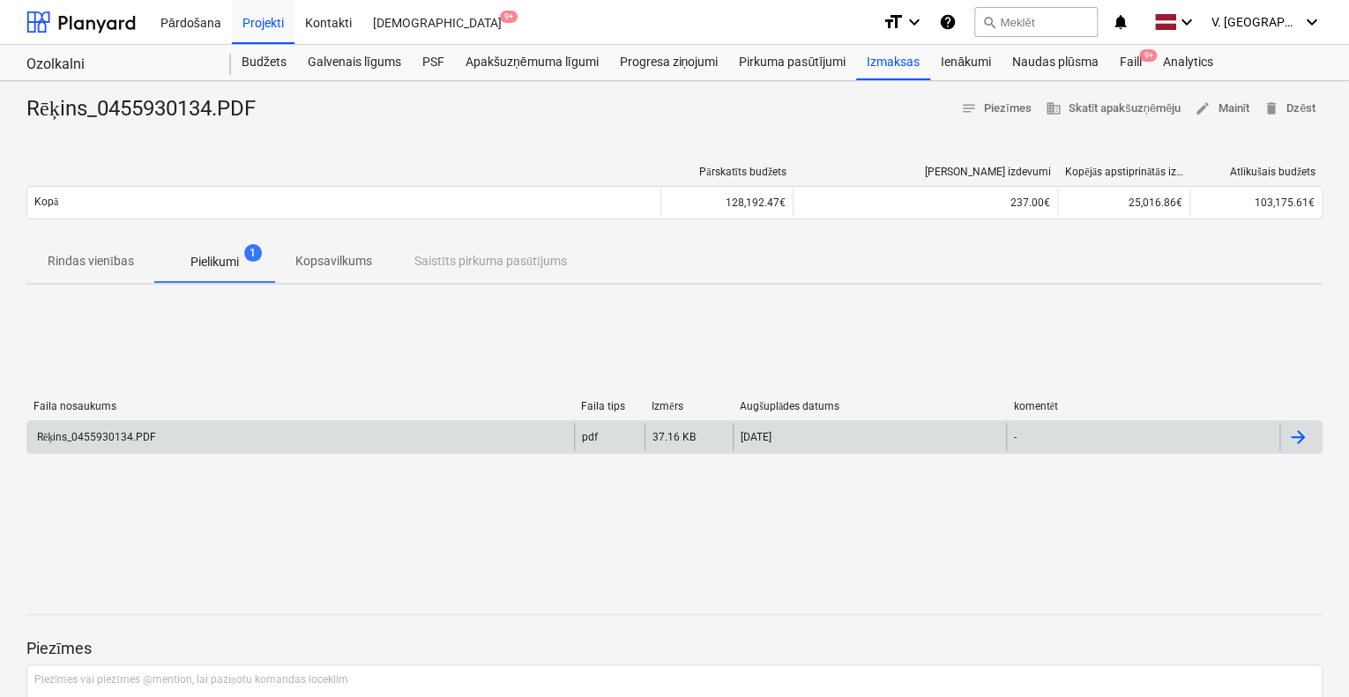
click at [208, 427] on div "Rēķins_0455930134.PDF" at bounding box center [300, 437] width 547 height 28
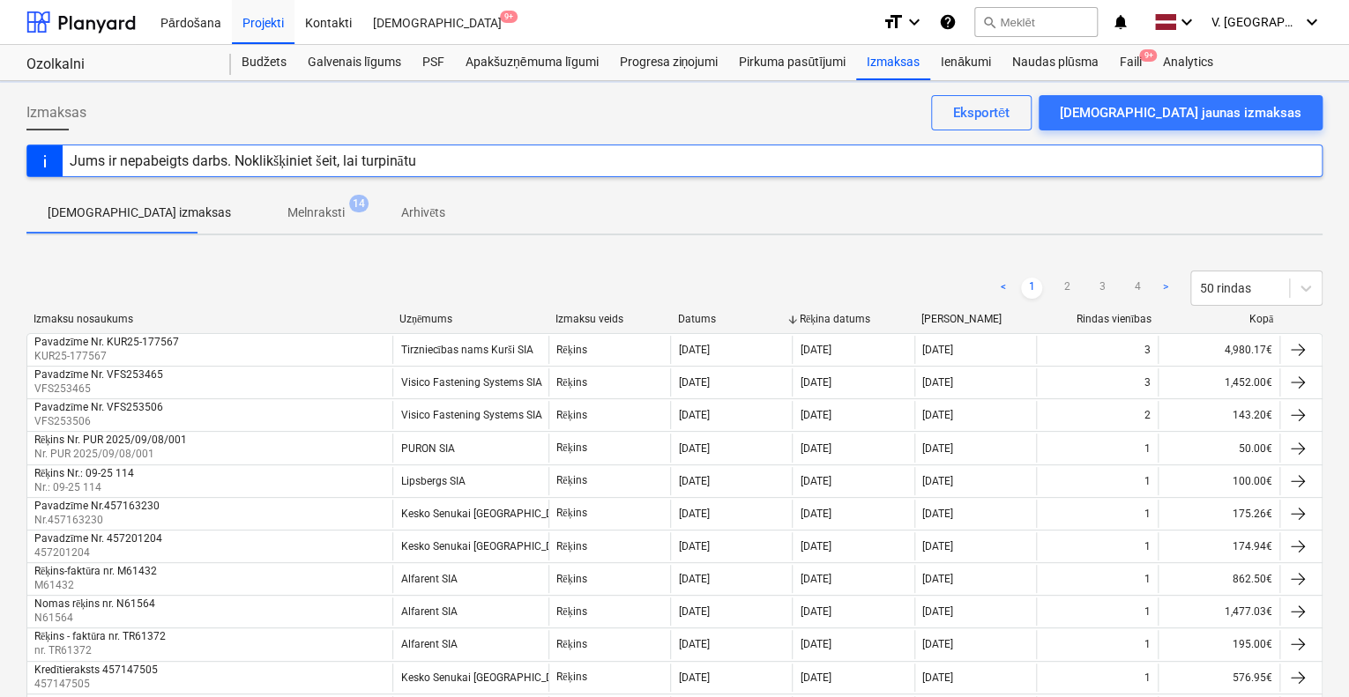
scroll to position [1356, 0]
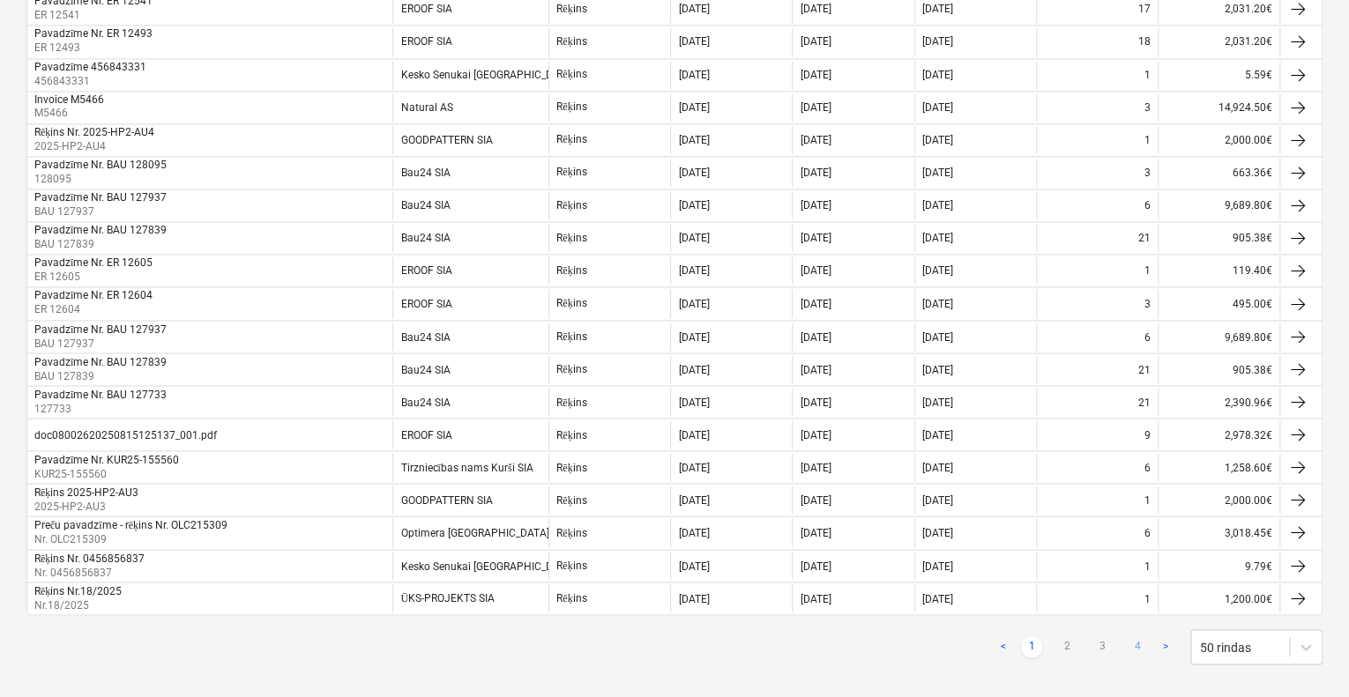
click at [1132, 636] on link "4" at bounding box center [1137, 646] width 21 height 21
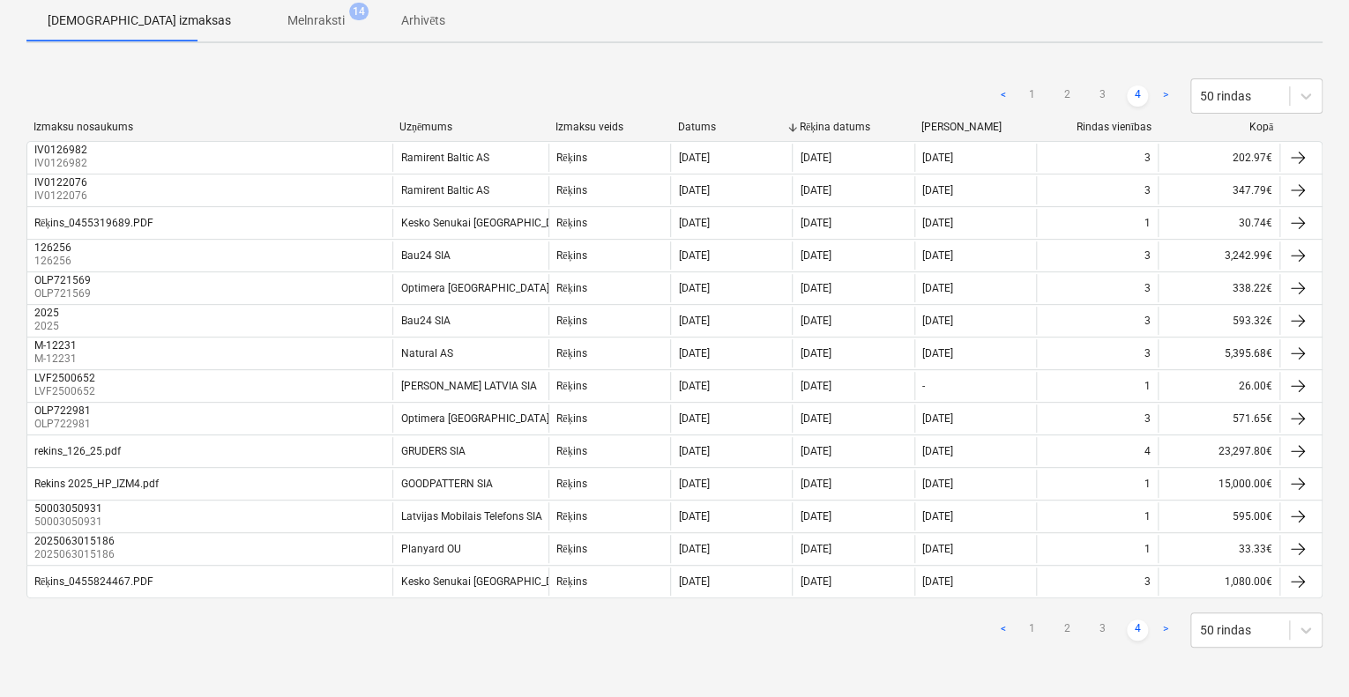
scroll to position [188, 0]
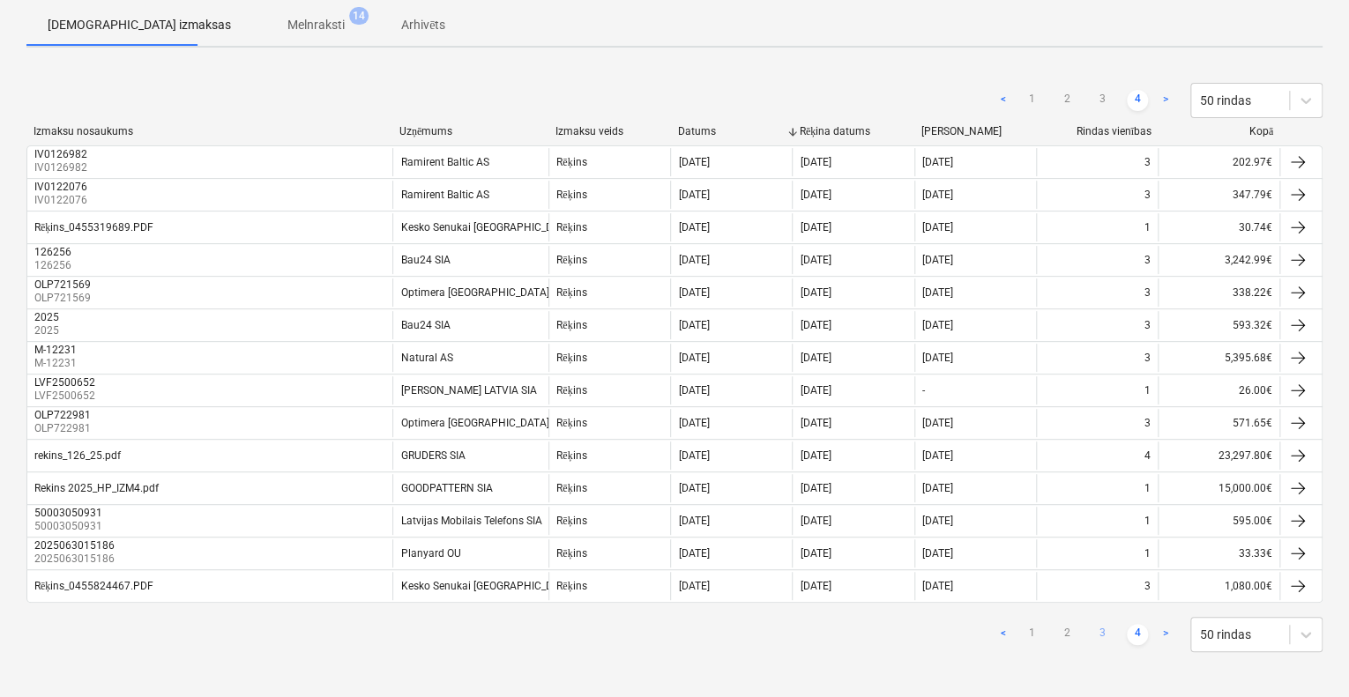
click at [1099, 629] on link "3" at bounding box center [1101, 634] width 21 height 21
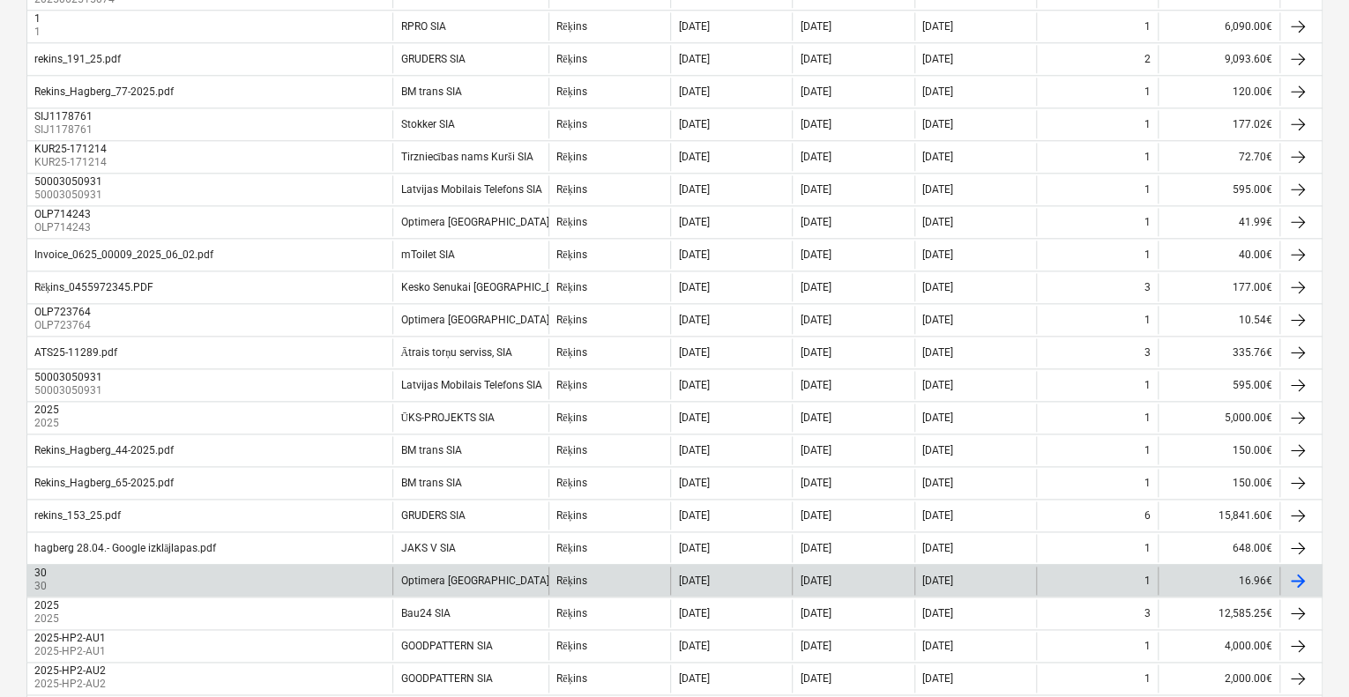
scroll to position [915, 0]
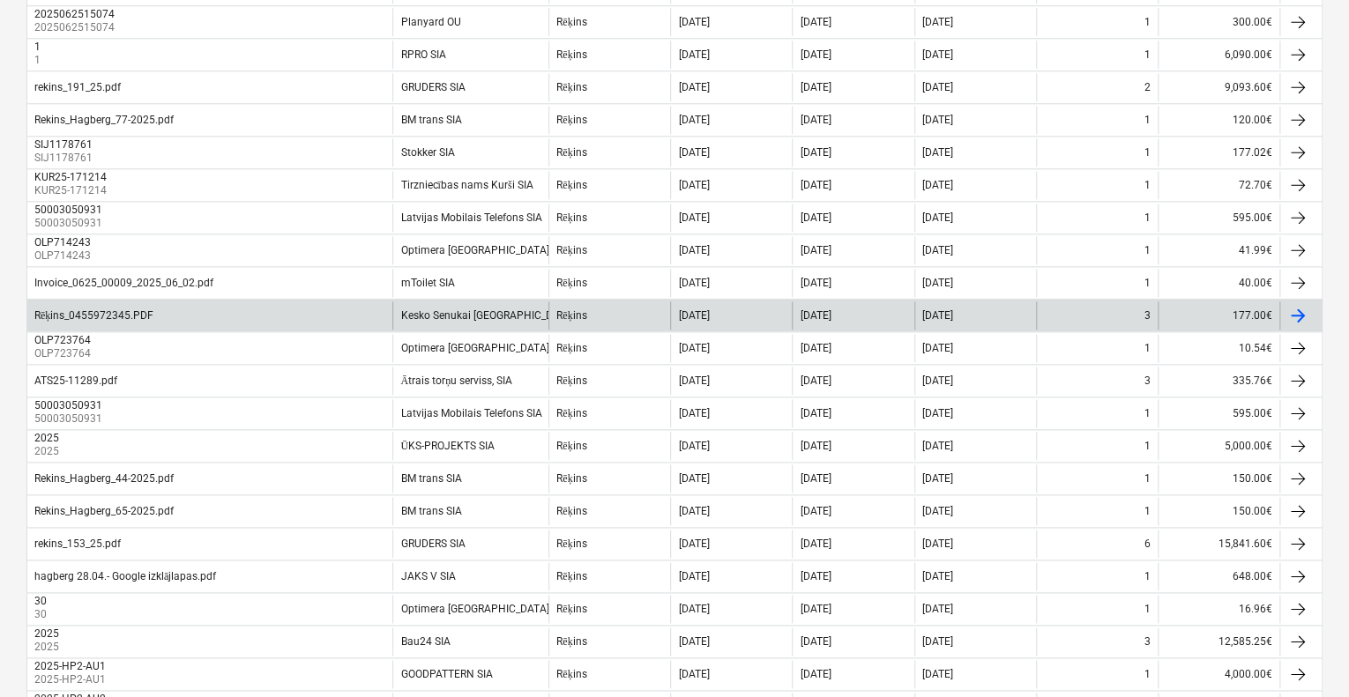
click at [506, 313] on div "Kesko Senukai [GEOGRAPHIC_DATA] AS" at bounding box center [495, 315] width 190 height 12
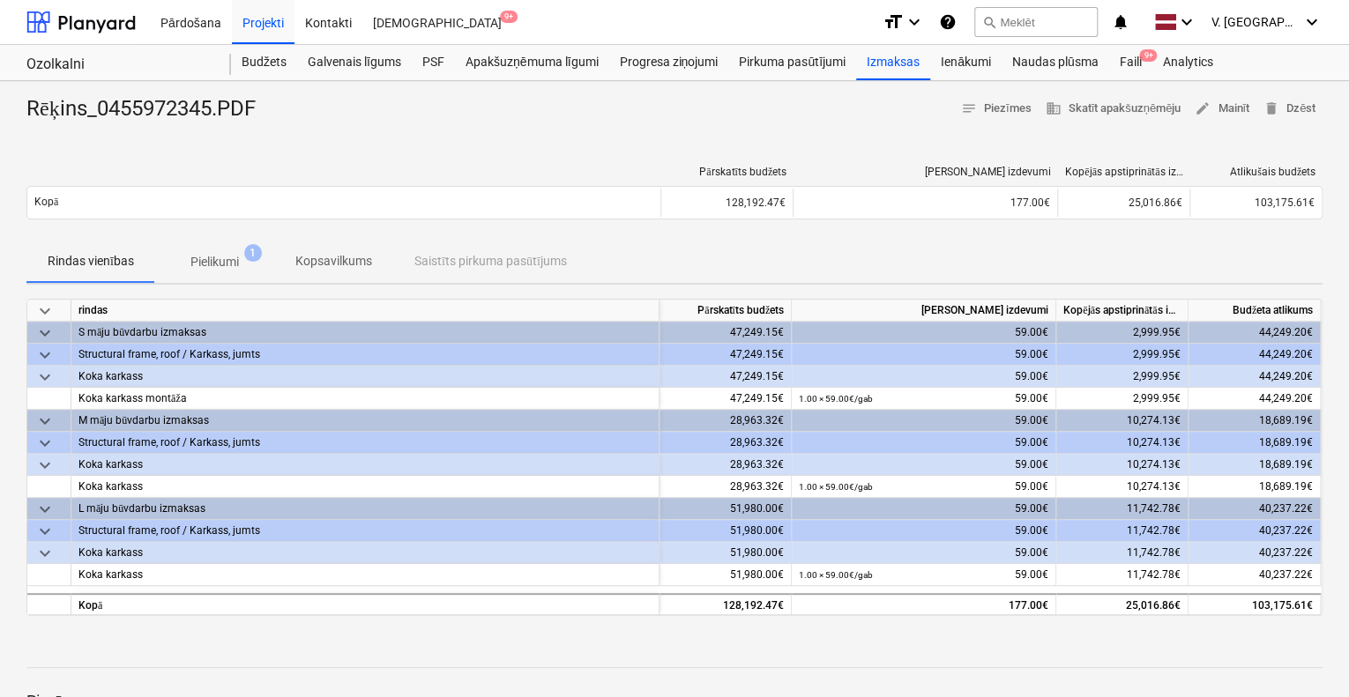
click at [219, 262] on p "Pielikumi" at bounding box center [214, 262] width 48 height 19
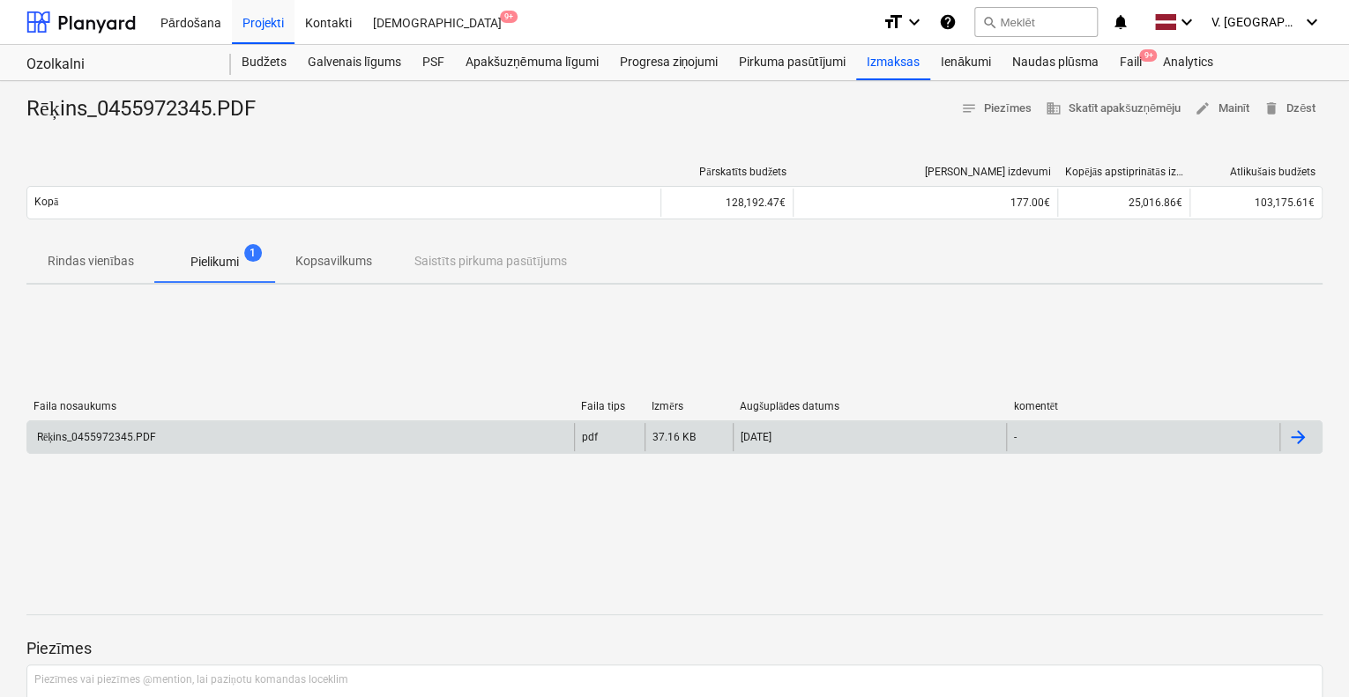
click at [234, 438] on div "Rēķins_0455972345.PDF" at bounding box center [300, 437] width 547 height 28
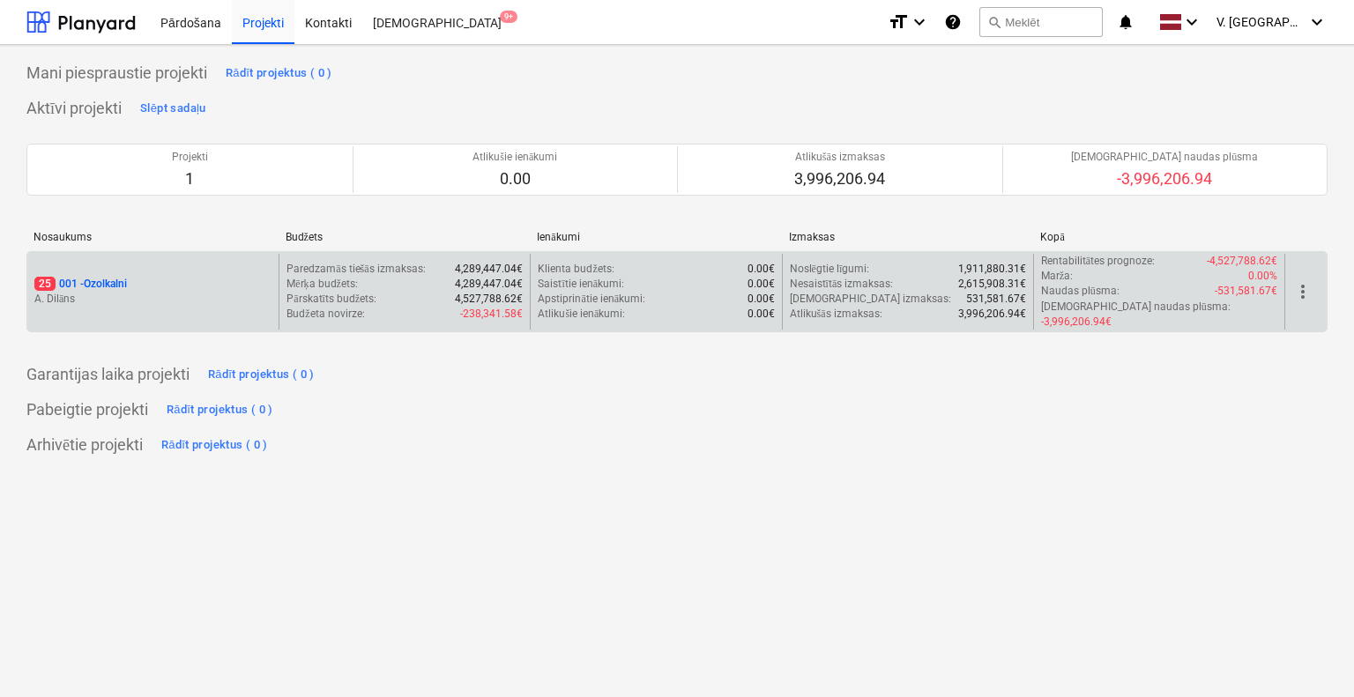
click at [197, 313] on div "25 001 - Ozolkalni A. Dilāns" at bounding box center [152, 292] width 251 height 76
click at [193, 292] on p "A. Dilāns" at bounding box center [152, 299] width 237 height 15
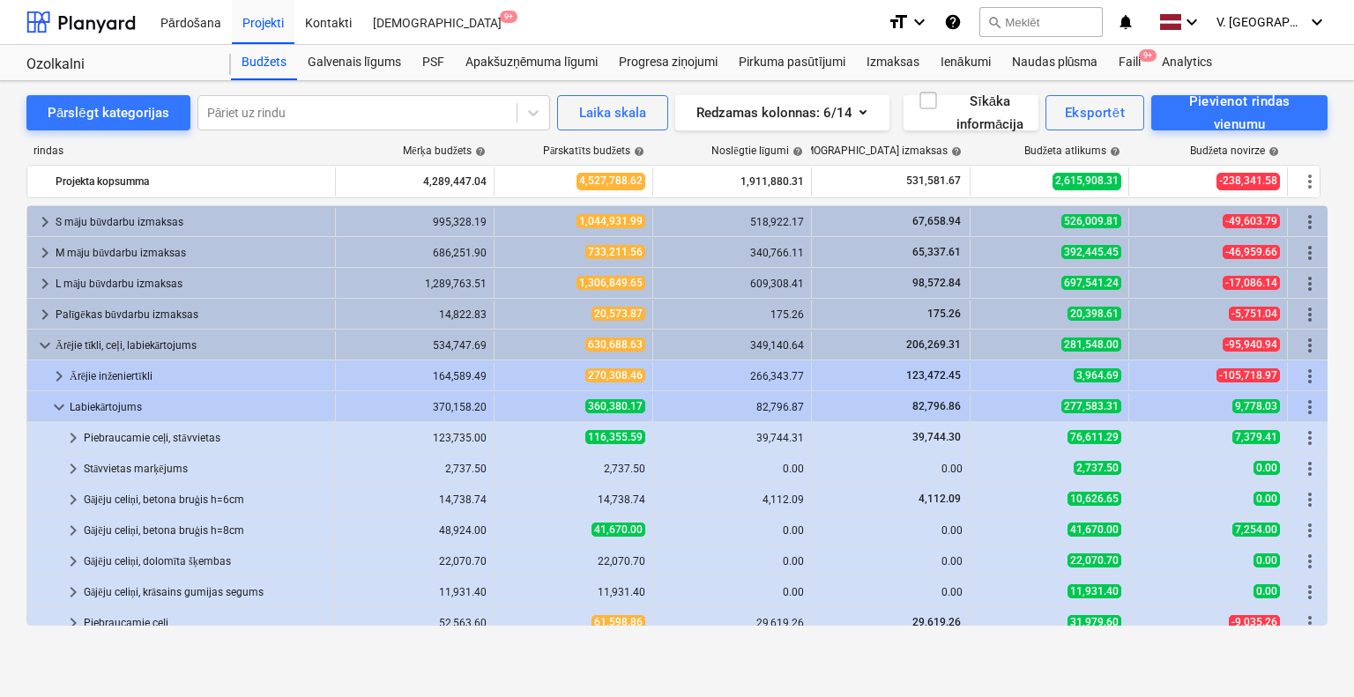
click at [766, 662] on div "Pārslēgt kategorijas Pāriet uz rindu Laika skala Redzamas kolonnas : 6/14 Sīkāk…" at bounding box center [677, 389] width 1354 height 616
click at [523, 63] on div "Apakšuzņēmuma līgumi" at bounding box center [531, 62] width 153 height 35
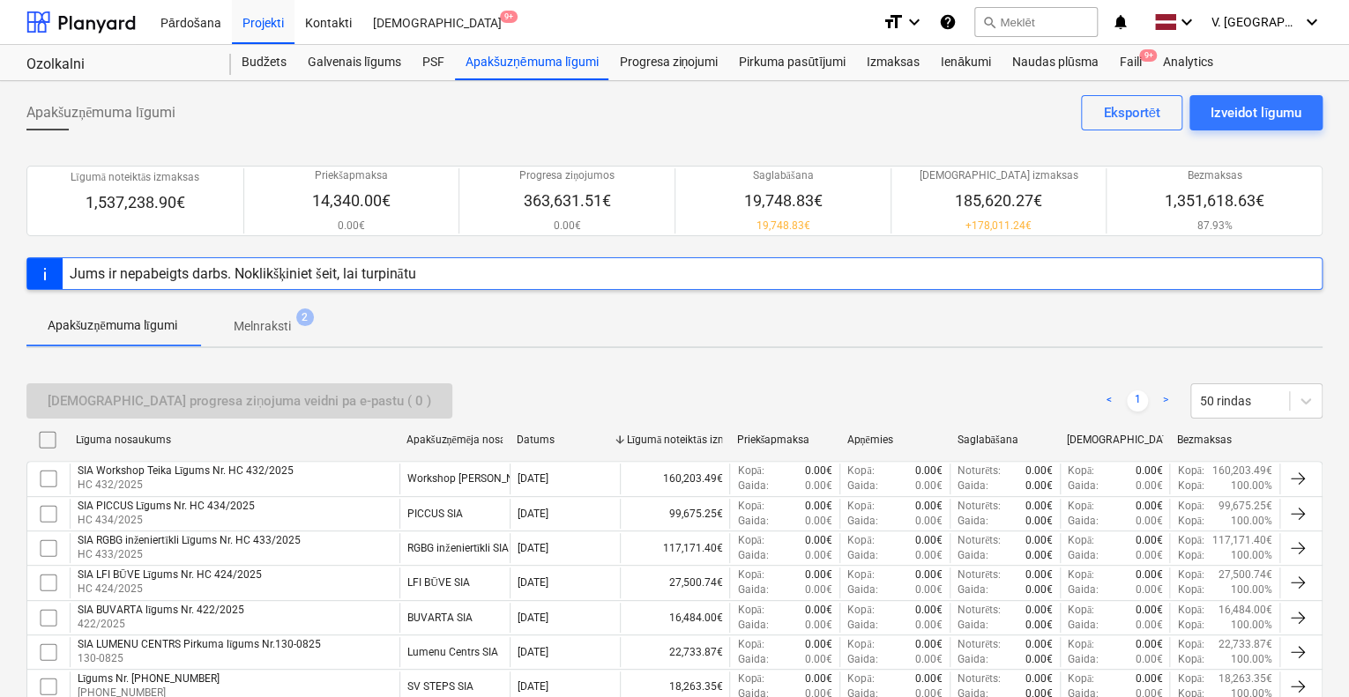
click at [298, 327] on span "Melnraksti 2" at bounding box center [263, 326] width 86 height 19
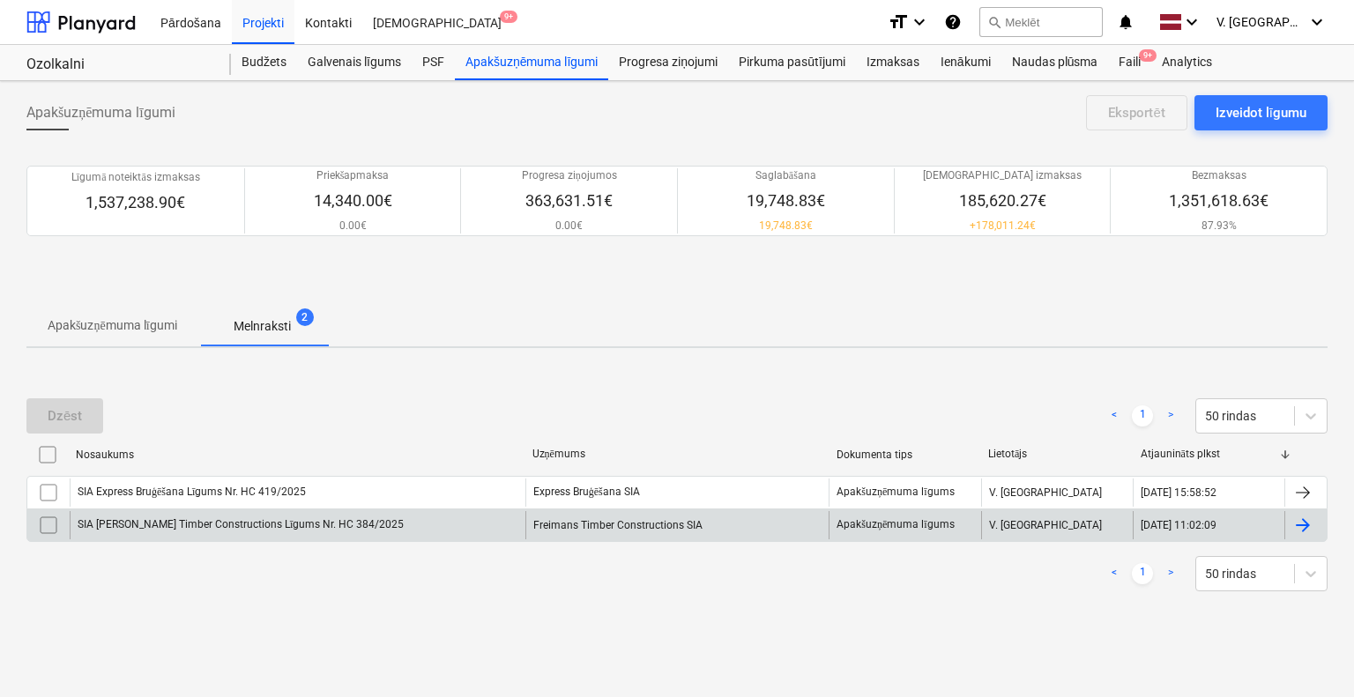
click at [369, 528] on div "SIA Freimans Timber Constructions Līgums Nr. HC 384/2025" at bounding box center [298, 525] width 456 height 28
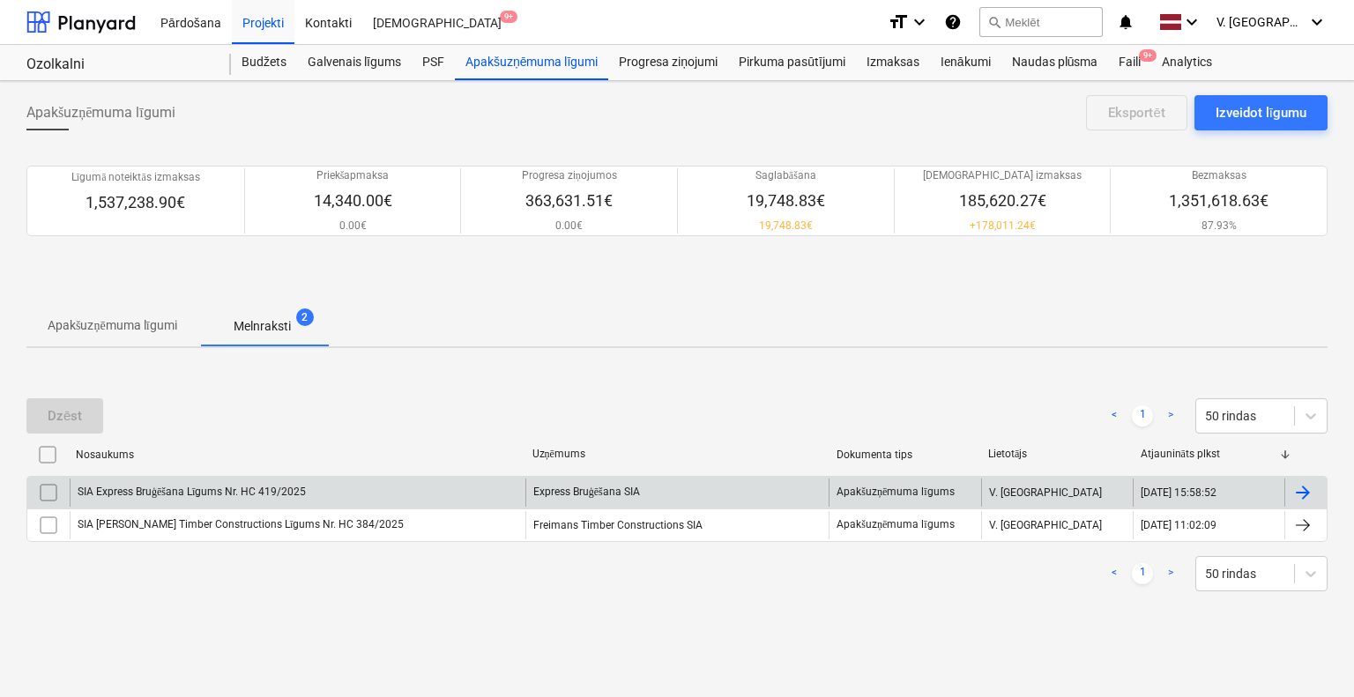
click at [381, 490] on div "SIA Express Bruģēšana Līgums Nr. HC 419/2025" at bounding box center [298, 493] width 456 height 28
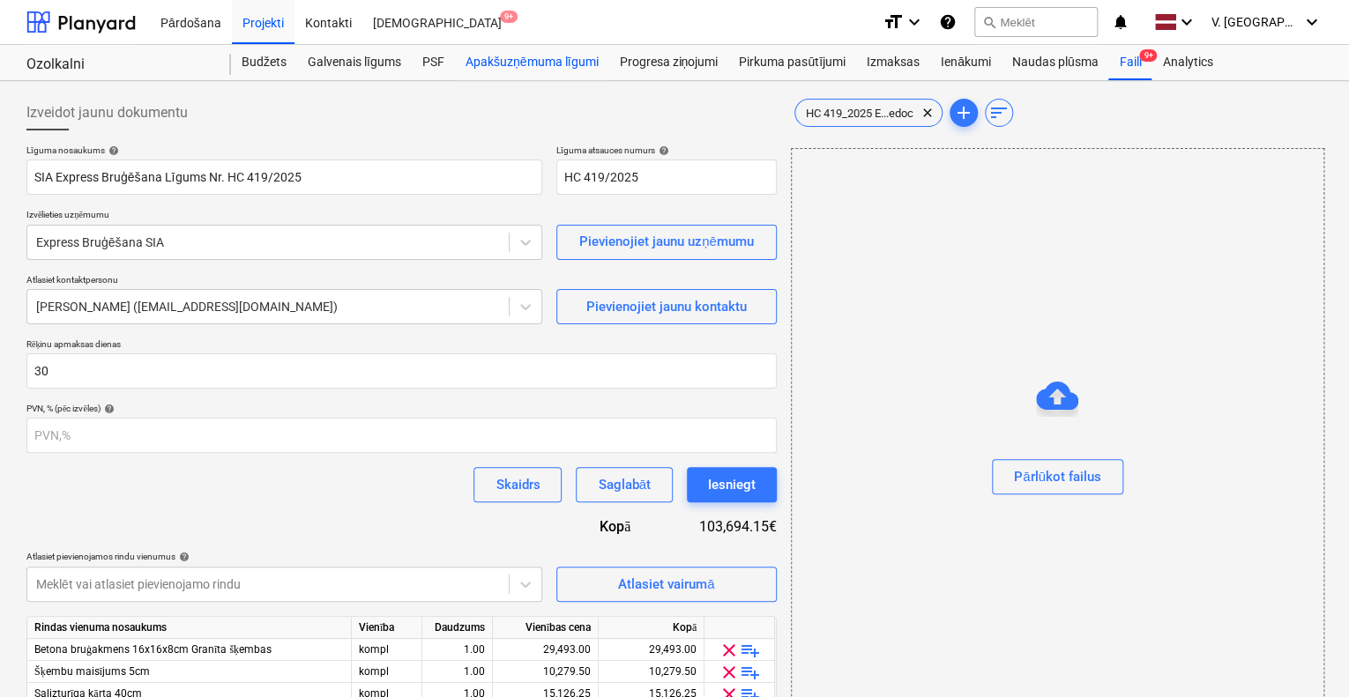
click at [525, 64] on div "Apakšuzņēmuma līgumi" at bounding box center [531, 62] width 153 height 35
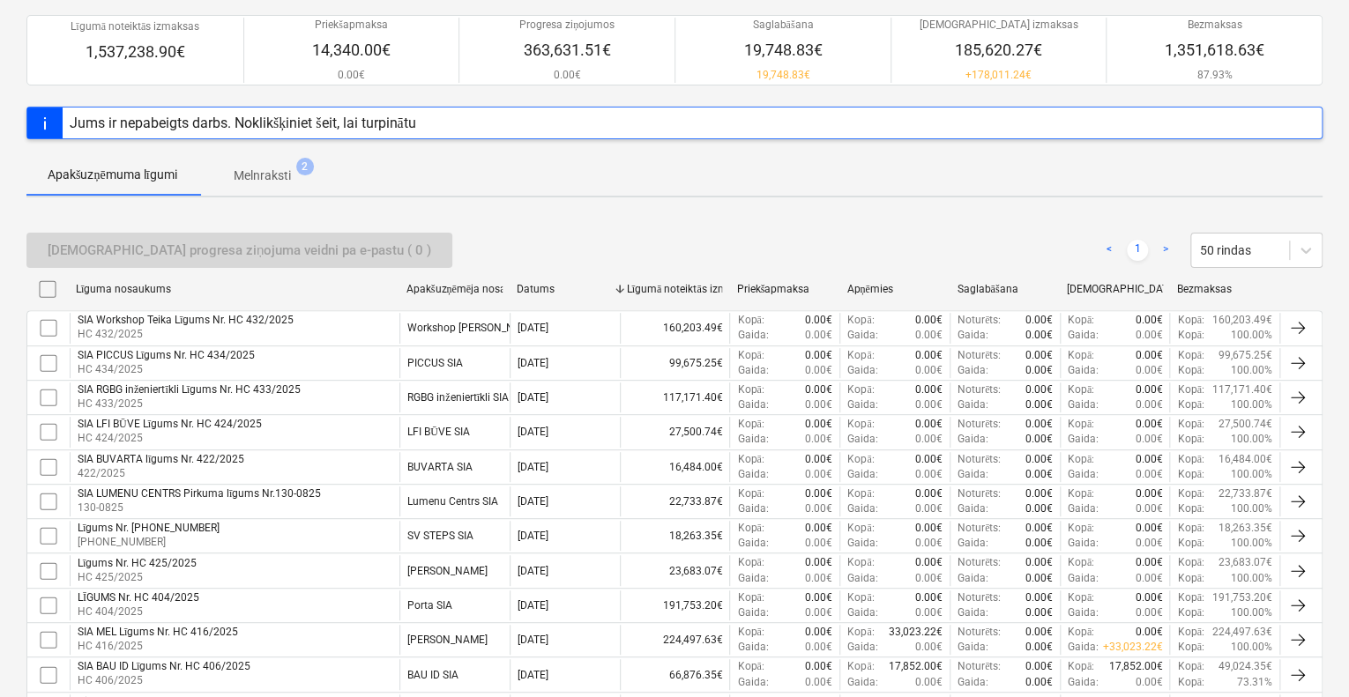
scroll to position [88, 0]
